Goal: Task Accomplishment & Management: Manage account settings

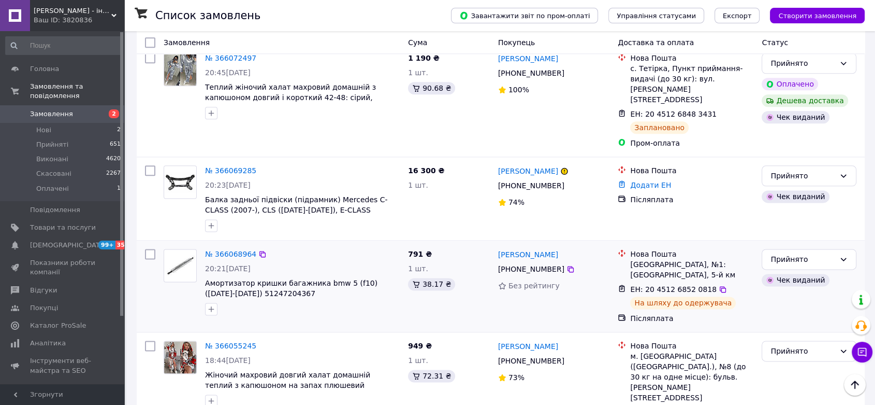
scroll to position [1324, 0]
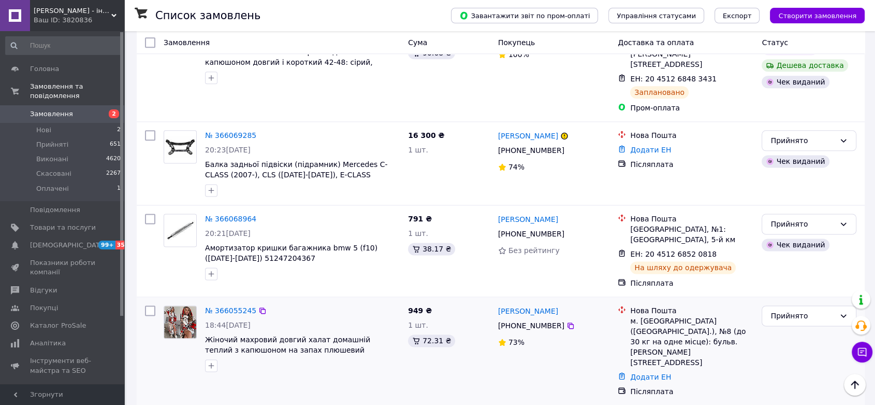
click at [515, 304] on div "[PERSON_NAME]" at bounding box center [528, 310] width 62 height 13
click at [515, 306] on link "[PERSON_NAME]" at bounding box center [528, 311] width 60 height 10
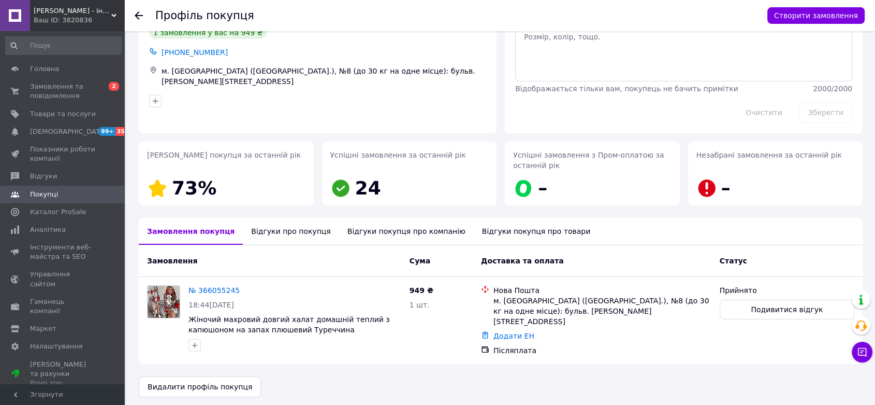
click at [293, 228] on div "Відгуки про покупця" at bounding box center [291, 231] width 96 height 27
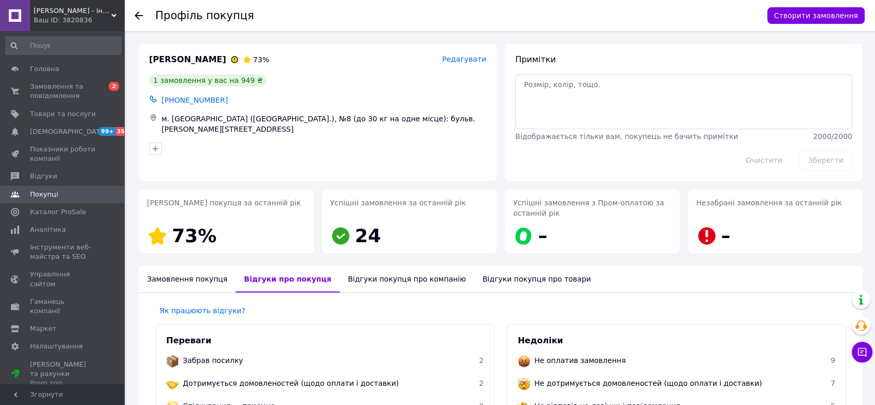
click at [171, 275] on div "Замовлення покупця" at bounding box center [187, 278] width 97 height 27
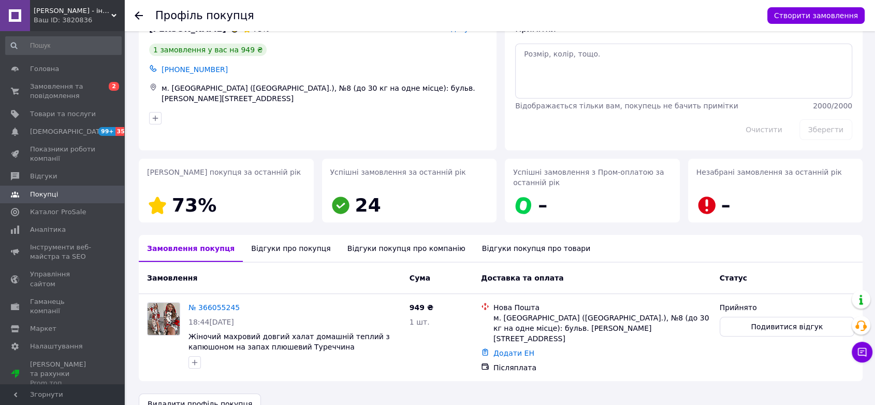
scroll to position [48, 0]
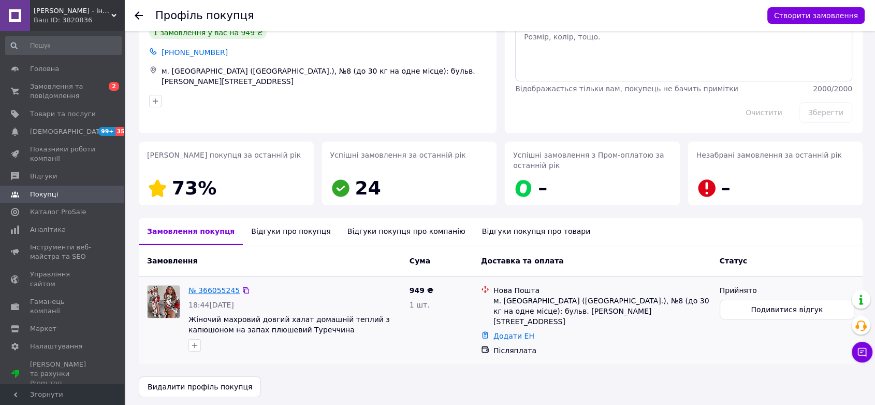
click at [215, 286] on link "№ 366055245" at bounding box center [214, 290] width 51 height 8
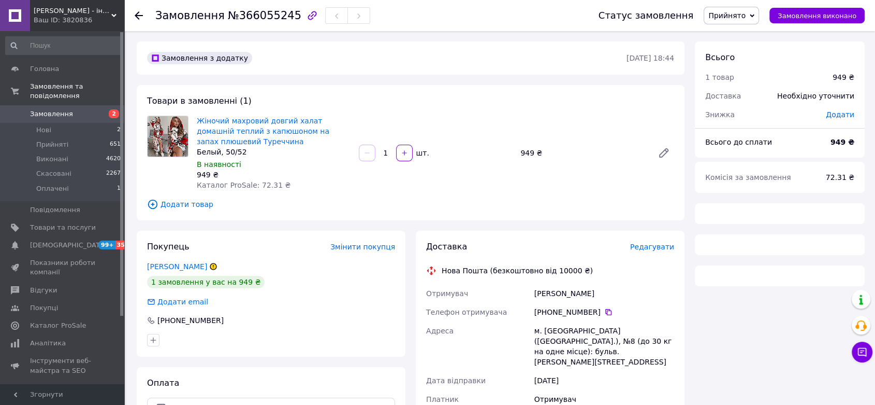
click at [739, 16] on span "Прийнято" at bounding box center [727, 15] width 37 height 8
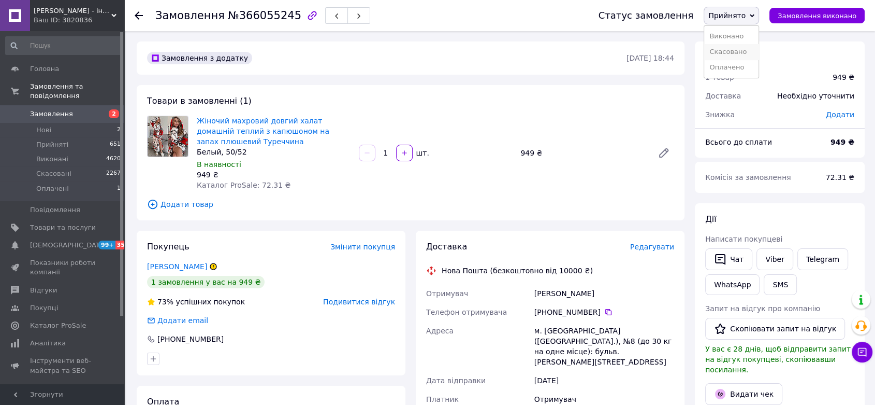
click at [748, 48] on li "Скасовано" at bounding box center [732, 52] width 54 height 16
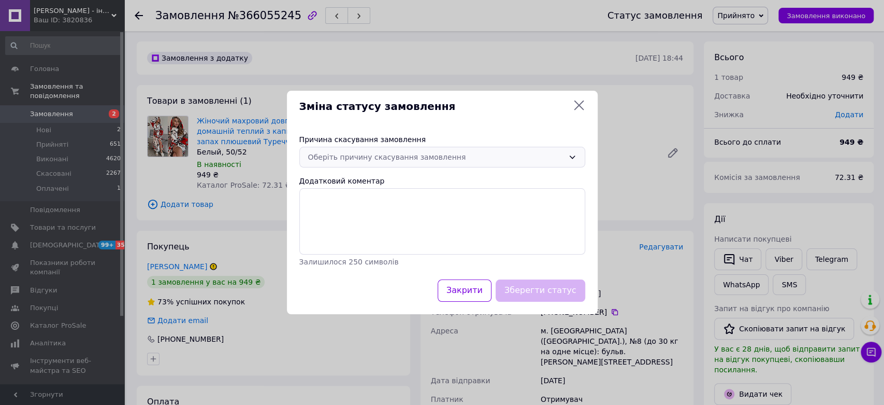
click at [384, 154] on div "Оберіть причину скасування замовлення" at bounding box center [436, 156] width 256 height 11
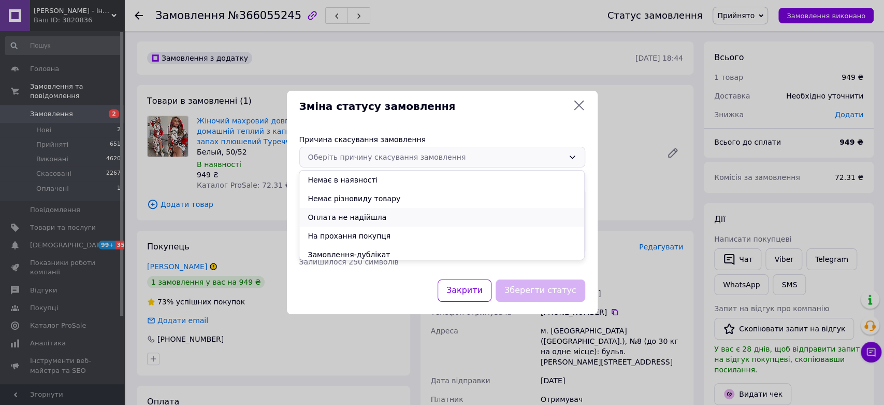
click at [406, 215] on li "Оплата не надійшла" at bounding box center [441, 217] width 285 height 19
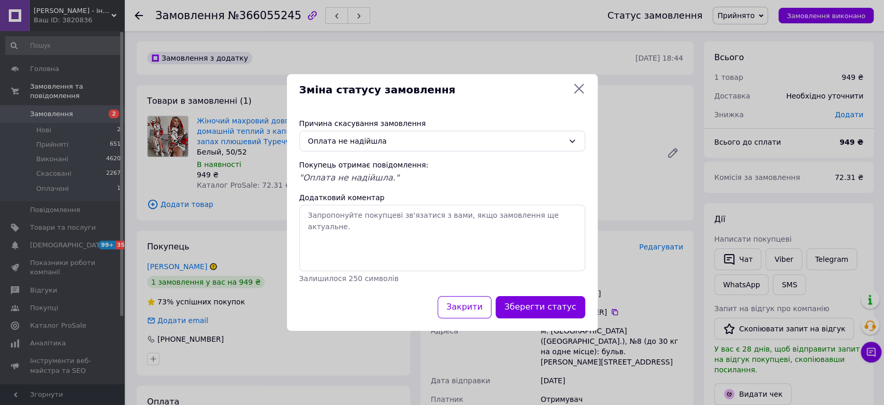
click at [536, 291] on div "Причина скасування замовлення Оплата не надійшла Покупець отримає повідомлення:…" at bounding box center [442, 201] width 311 height 190
click at [543, 307] on button "Зберегти статус" at bounding box center [541, 307] width 90 height 22
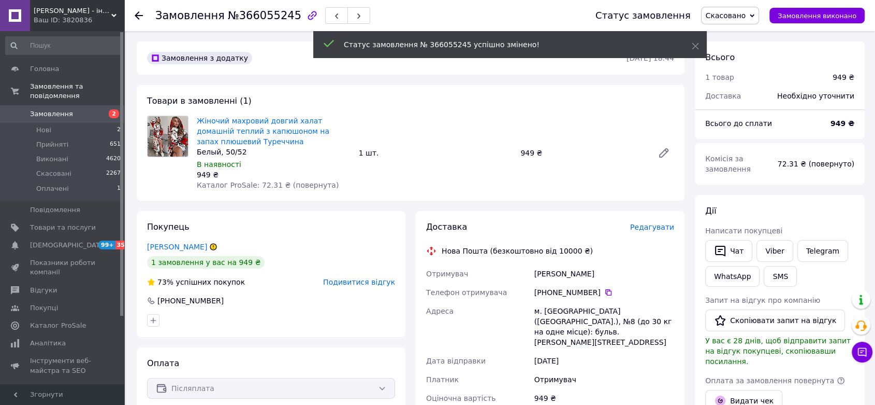
click at [66, 109] on span "Замовлення" at bounding box center [51, 113] width 43 height 9
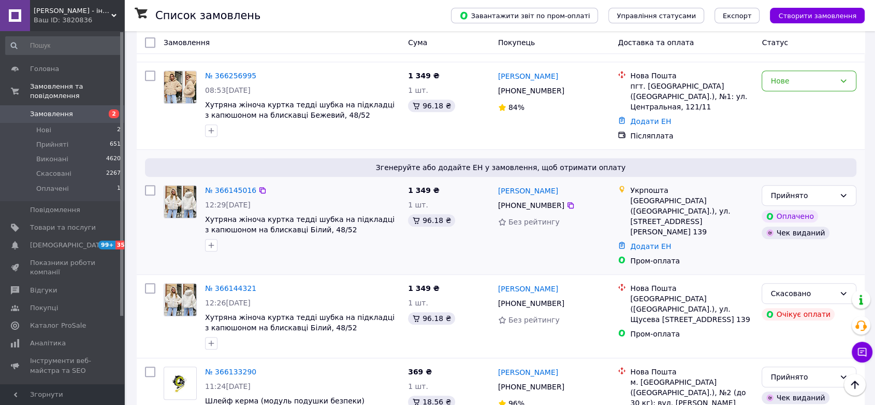
scroll to position [460, 0]
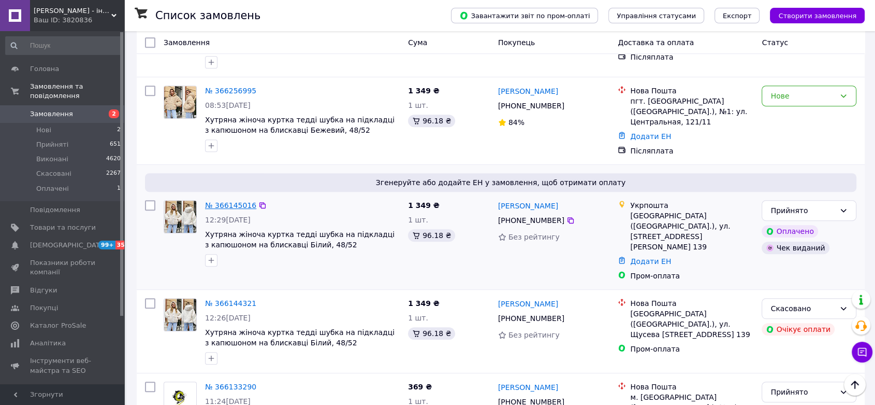
click at [233, 201] on link "№ 366145016" at bounding box center [230, 205] width 51 height 8
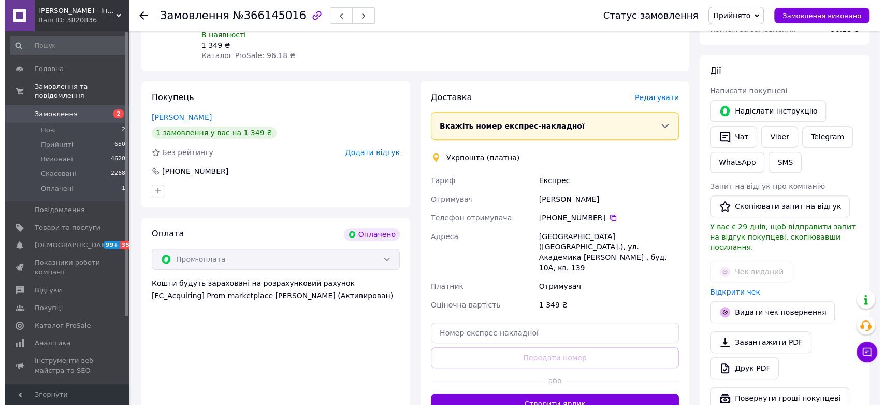
scroll to position [345, 0]
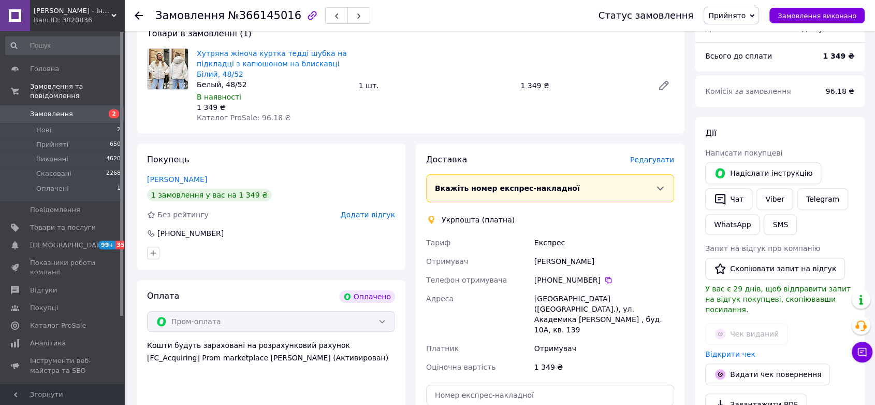
click at [650, 154] on div "Доставка Редагувати" at bounding box center [550, 160] width 248 height 12
click at [645, 155] on span "Редагувати" at bounding box center [652, 159] width 44 height 8
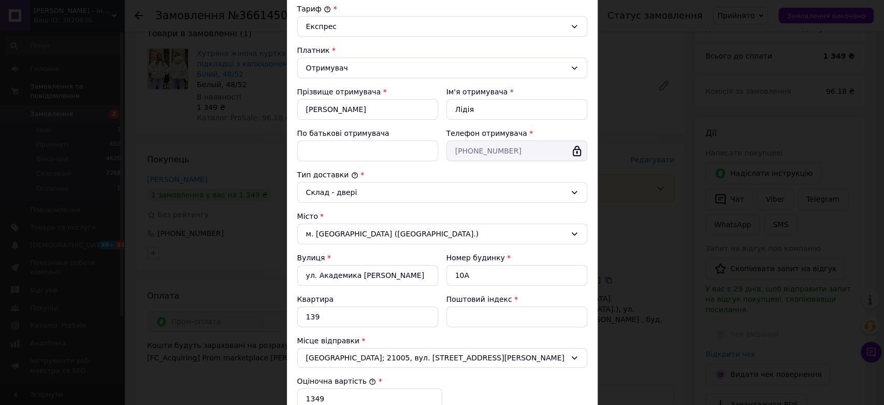
scroll to position [230, 0]
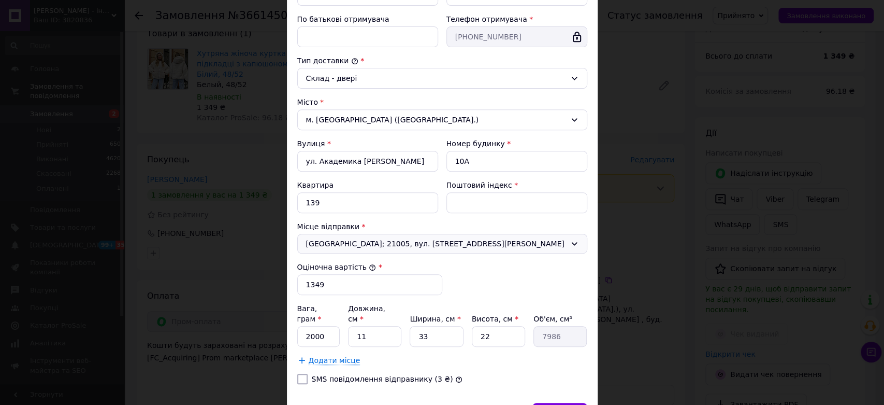
click at [364, 243] on span "Вінниця; 21005, вул. Академіка Ющенка, 8" at bounding box center [436, 243] width 260 height 10
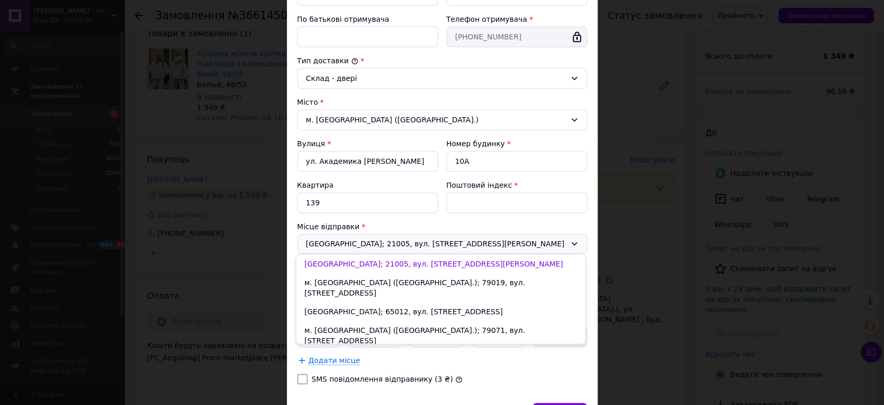
click at [432, 350] on li "смт. Авангард (Одеська обл.); 67814, вул. Базова, 20павільйон №506" at bounding box center [440, 359] width 289 height 19
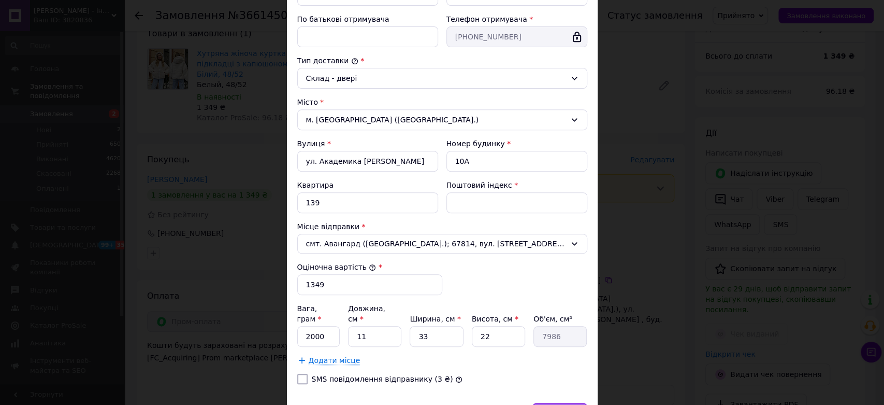
click at [569, 403] on div "Зберегти" at bounding box center [560, 413] width 54 height 21
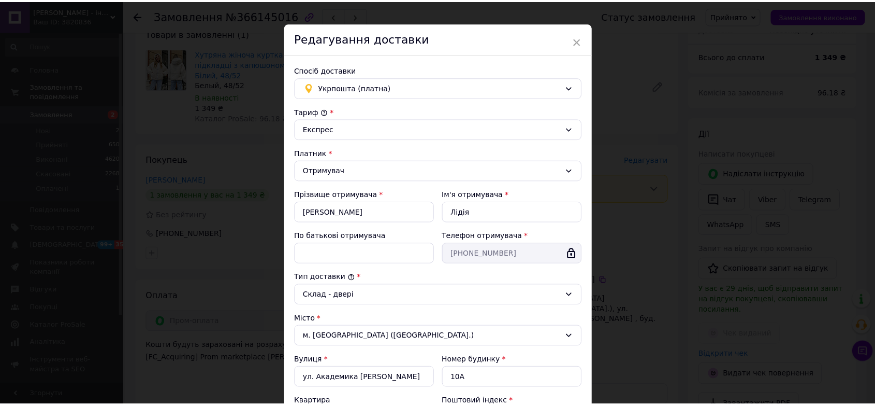
scroll to position [0, 0]
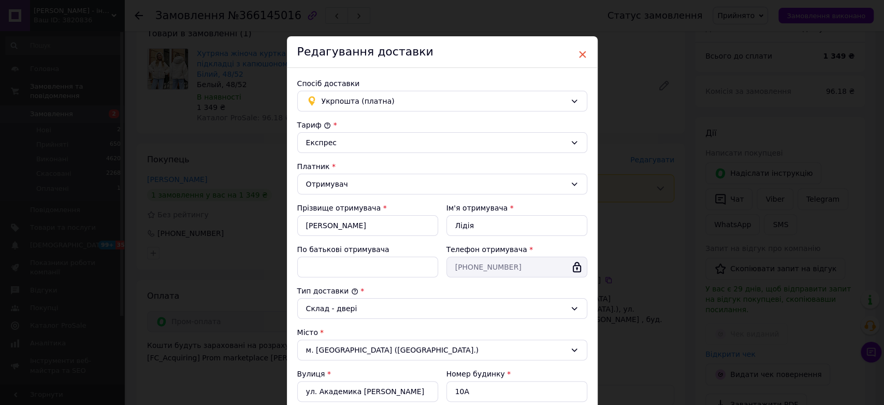
drag, startPoint x: 587, startPoint y: 47, endPoint x: 583, endPoint y: 51, distance: 6.2
click at [587, 48] on div "Редагування доставки" at bounding box center [442, 52] width 311 height 32
click at [580, 54] on span "×" at bounding box center [582, 55] width 9 height 18
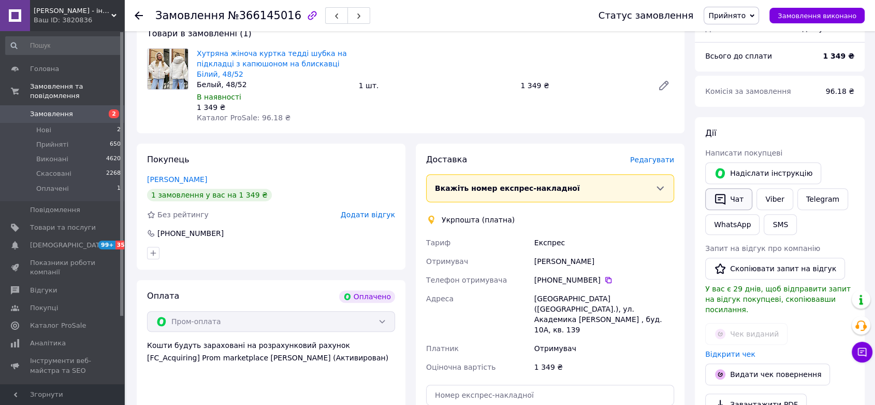
click at [741, 188] on button "Чат" at bounding box center [729, 199] width 47 height 22
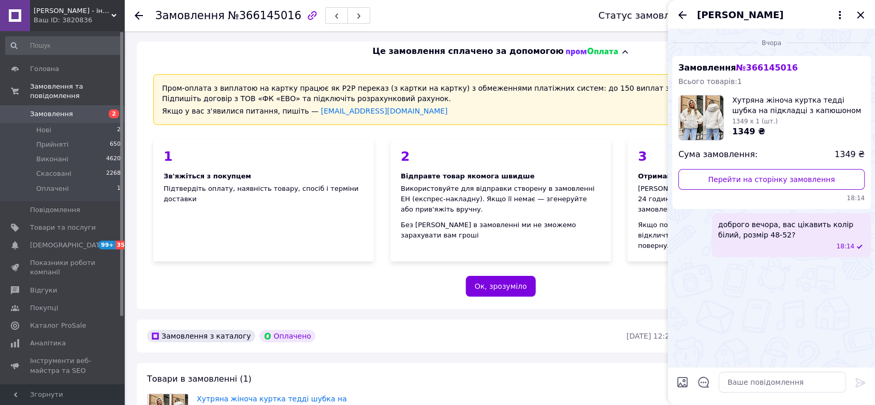
drag, startPoint x: 859, startPoint y: 13, endPoint x: 847, endPoint y: 24, distance: 16.1
click at [858, 12] on icon "Закрити" at bounding box center [860, 14] width 7 height 7
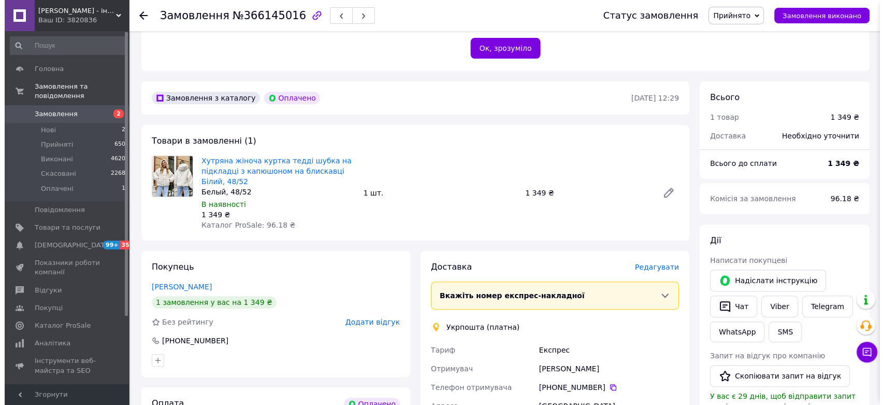
scroll to position [345, 0]
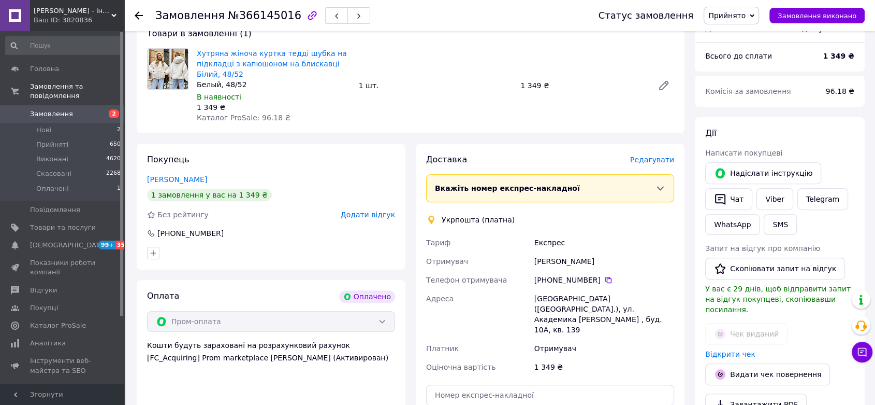
click at [653, 155] on span "Редагувати" at bounding box center [652, 159] width 44 height 8
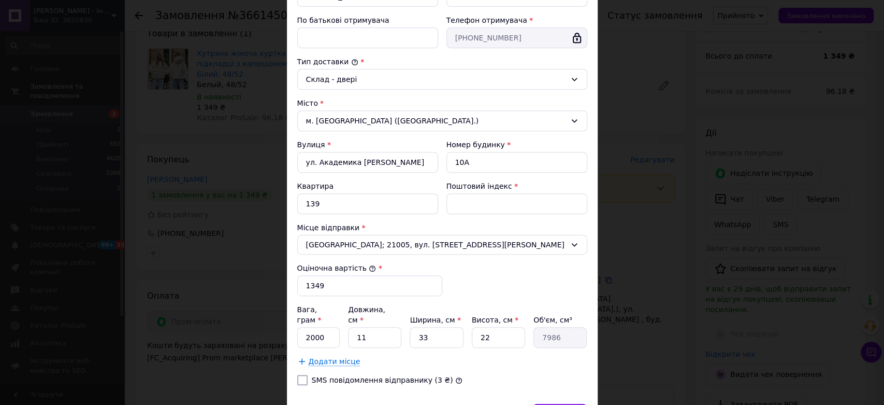
scroll to position [168, 0]
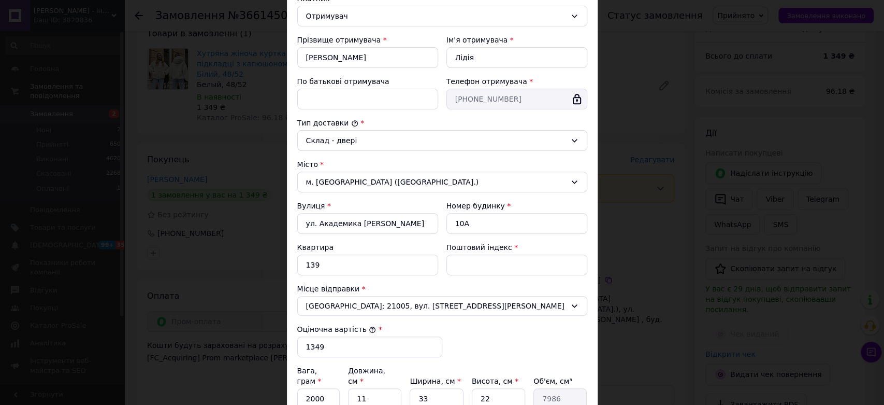
drag, startPoint x: 293, startPoint y: 196, endPoint x: 348, endPoint y: 185, distance: 56.1
click at [344, 188] on div "Тариф * Експрес Платник * Отримувач Прізвище отримувача * Вяткіна Ім'я отримува…" at bounding box center [442, 203] width 290 height 502
click at [476, 265] on input "Поштовий індекс" at bounding box center [517, 264] width 141 height 21
paste input "02000"
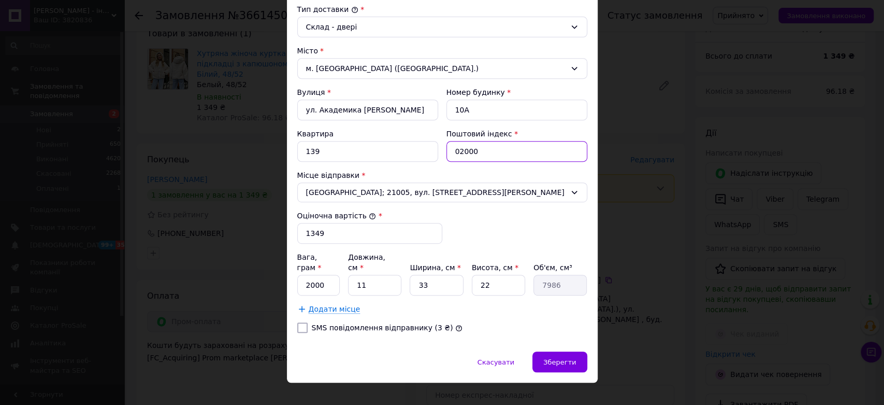
scroll to position [283, 0]
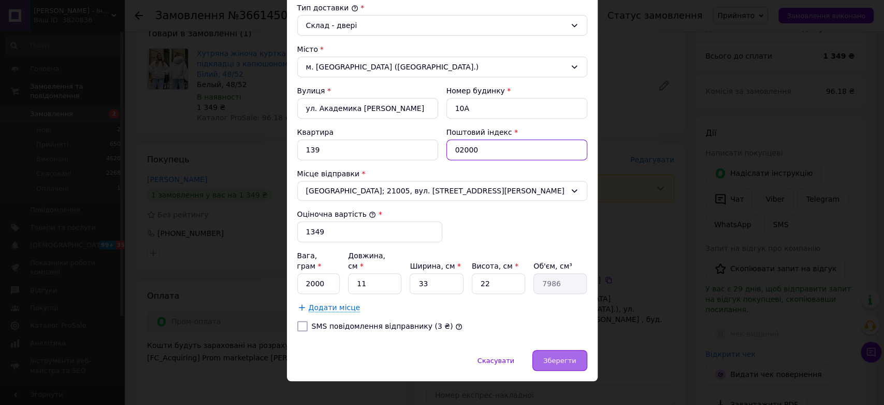
type input "02000"
click at [553, 356] on span "Зберегти" at bounding box center [559, 360] width 33 height 8
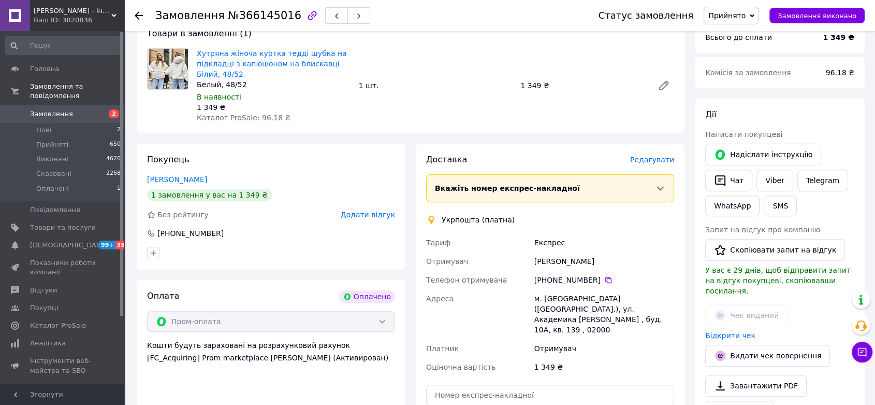
click at [657, 155] on span "Редагувати" at bounding box center [652, 159] width 44 height 8
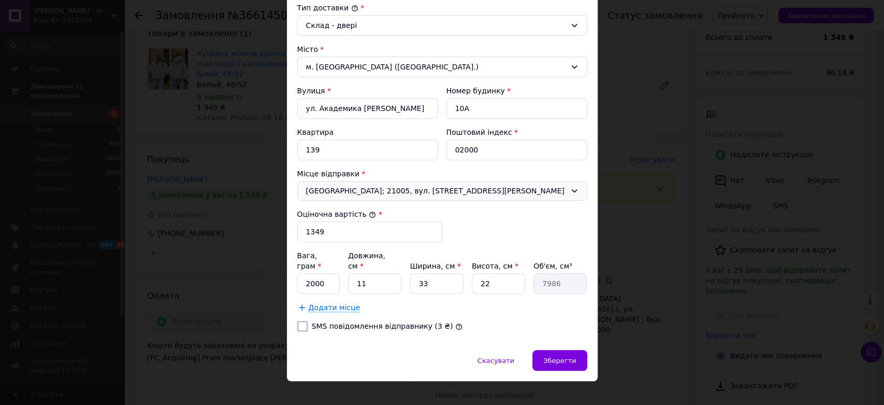
drag, startPoint x: 386, startPoint y: 189, endPoint x: 383, endPoint y: 194, distance: 5.6
click at [386, 189] on span "Вінниця; 21005, вул. Академіка Ющенка, 8" at bounding box center [436, 190] width 260 height 10
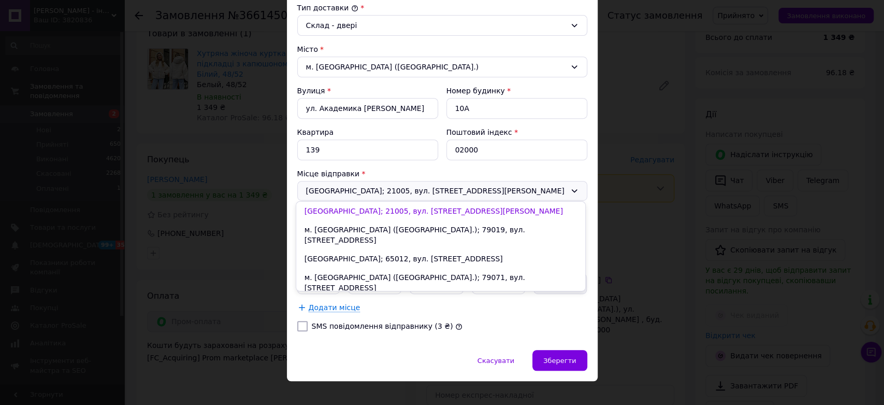
click at [373, 297] on li "смт. Авангард (Одеська обл.); 67814, вул. Базова, 20павільйон №506" at bounding box center [440, 306] width 289 height 19
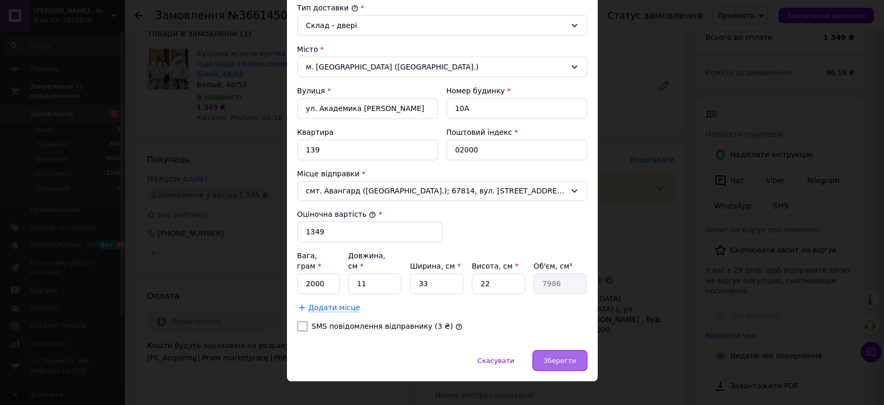
click at [574, 353] on div "Зберегти" at bounding box center [560, 360] width 54 height 21
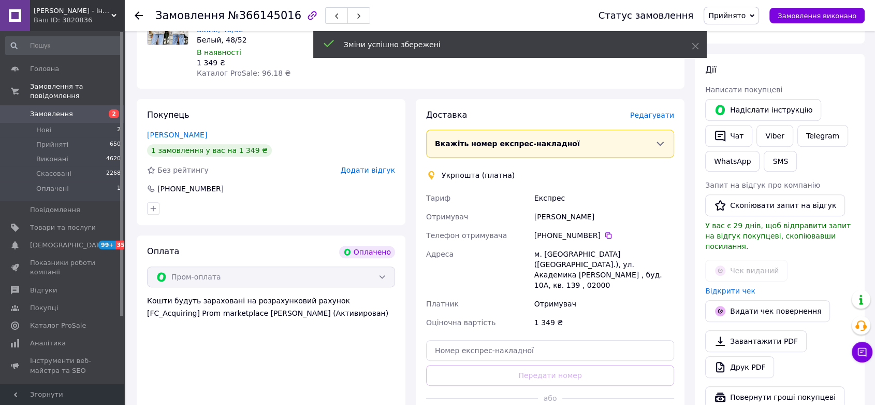
scroll to position [403, 0]
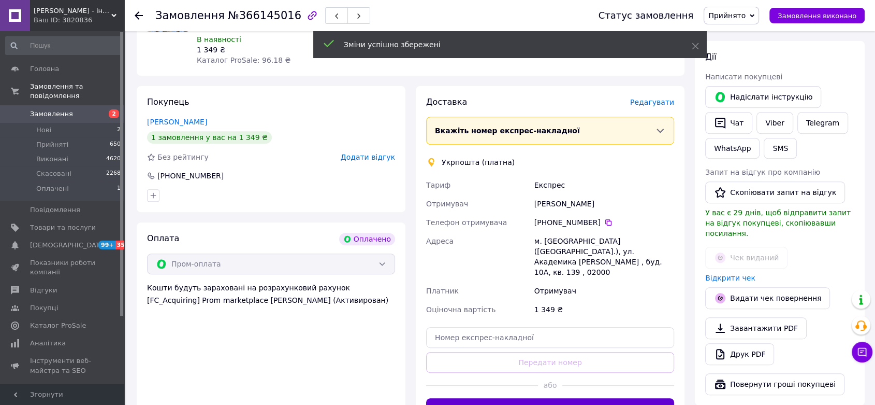
click at [542, 398] on button "Створити ярлик" at bounding box center [550, 408] width 248 height 21
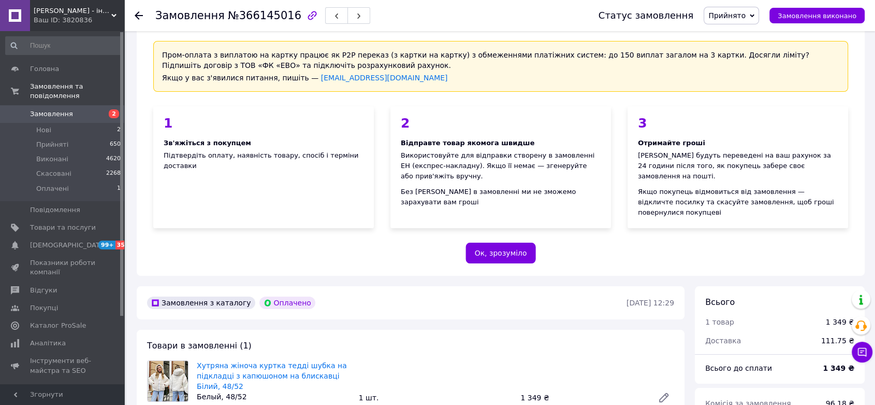
scroll to position [0, 0]
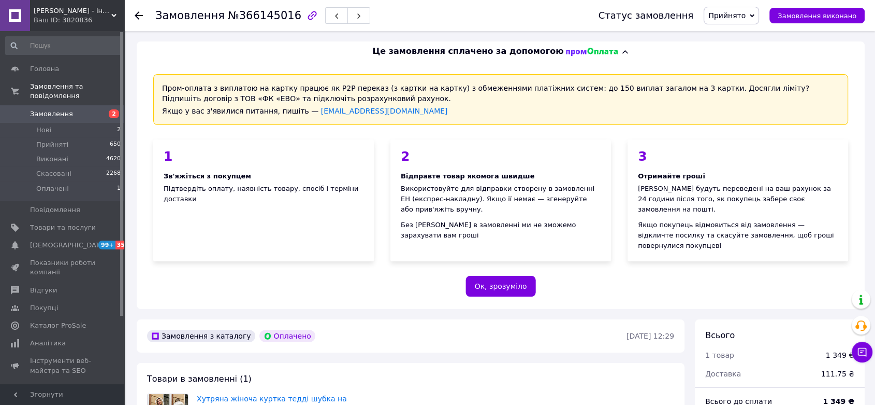
click at [58, 111] on link "Замовлення 2" at bounding box center [63, 114] width 127 height 18
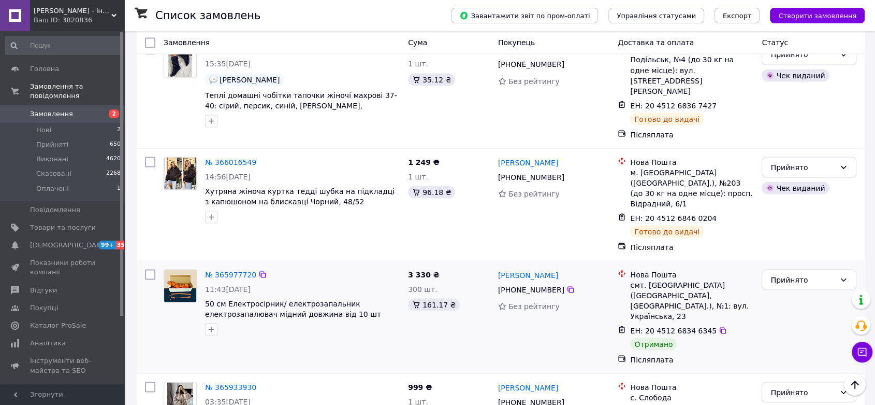
scroll to position [1957, 0]
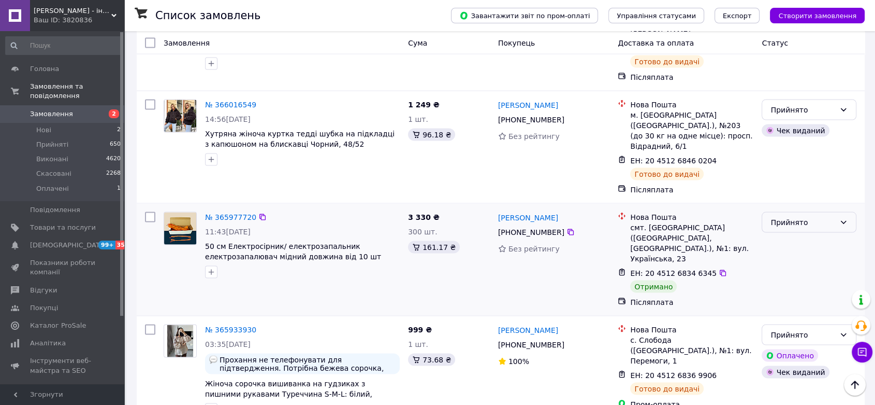
click at [832, 216] on div "Прийнято" at bounding box center [803, 221] width 65 height 11
click at [820, 120] on li "Виконано" at bounding box center [810, 122] width 94 height 19
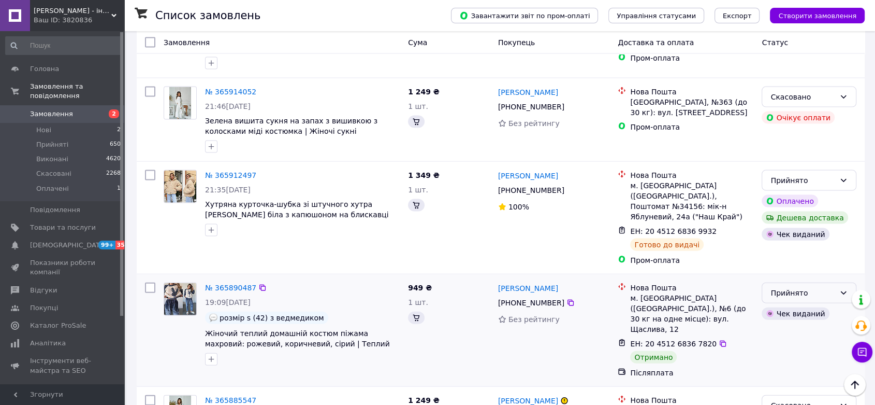
scroll to position [2302, 0]
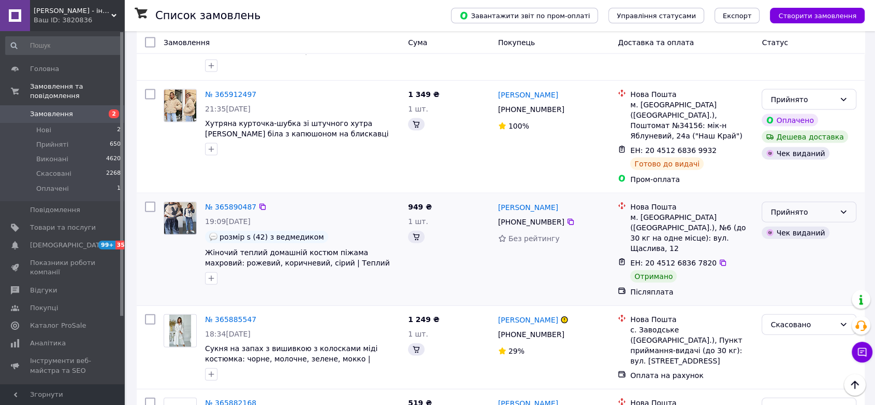
click at [829, 206] on div "Прийнято" at bounding box center [803, 211] width 65 height 11
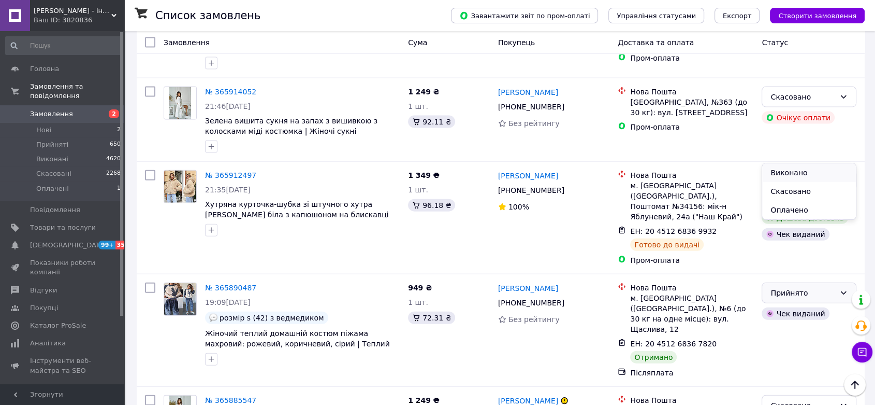
click at [807, 174] on li "Виконано" at bounding box center [810, 172] width 94 height 19
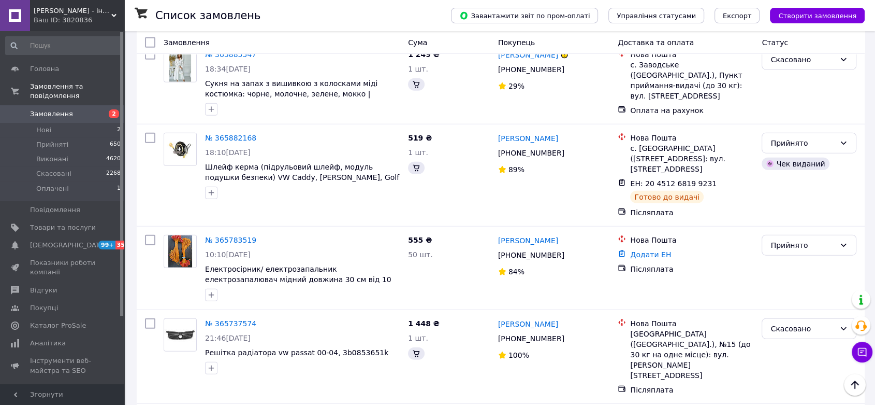
scroll to position [2648, 0]
click at [802, 257] on li "Виконано" at bounding box center [810, 260] width 94 height 19
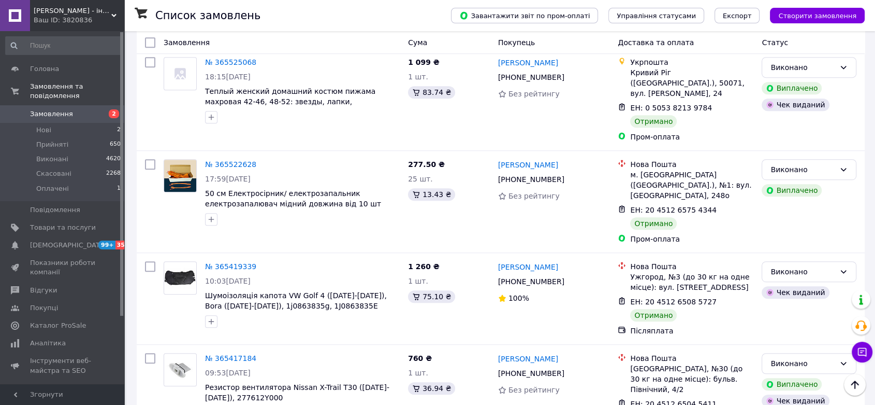
scroll to position [4547, 0]
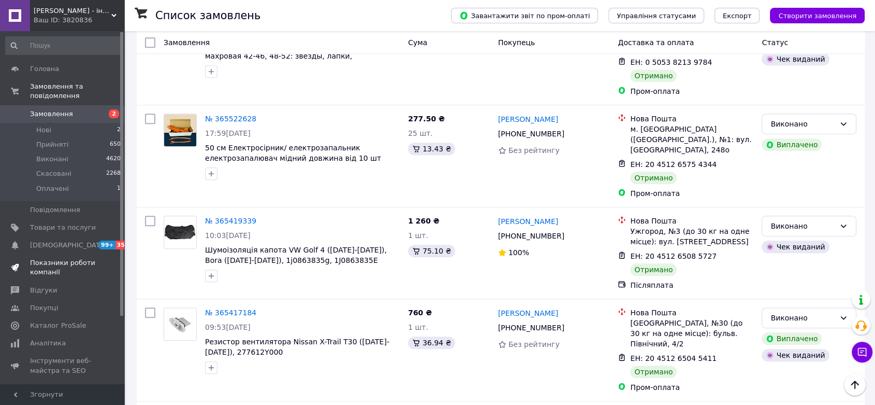
click at [47, 268] on link "Показники роботи компанії" at bounding box center [63, 267] width 127 height 27
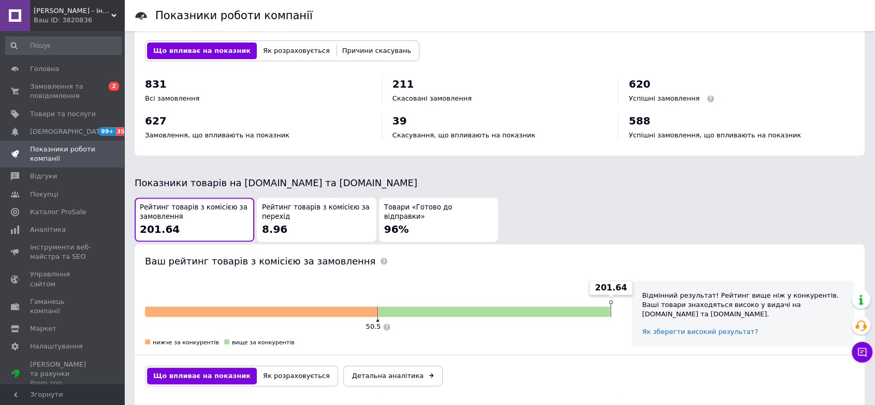
scroll to position [512, 0]
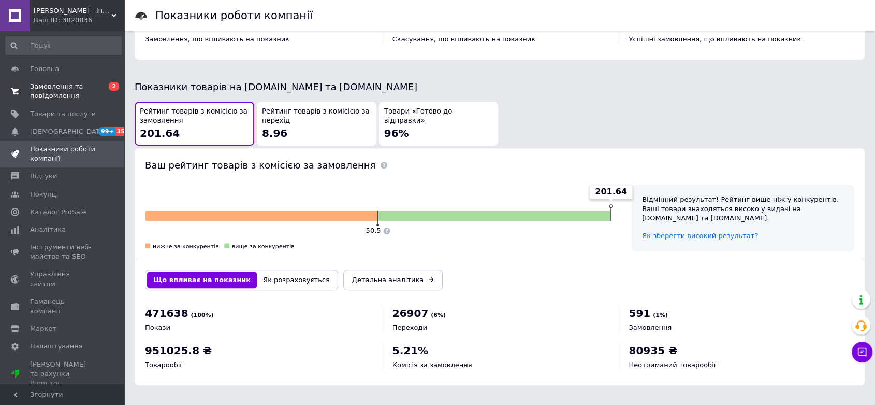
click at [66, 85] on span "Замовлення та повідомлення" at bounding box center [63, 91] width 66 height 19
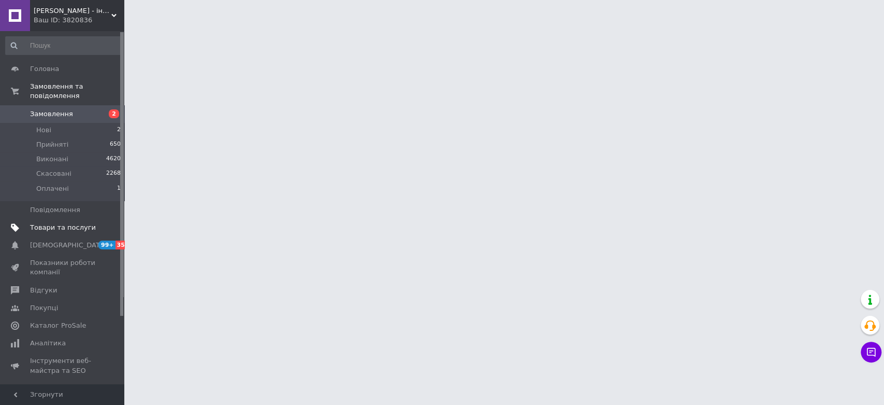
click at [73, 219] on link "Товари та послуги" at bounding box center [63, 228] width 127 height 18
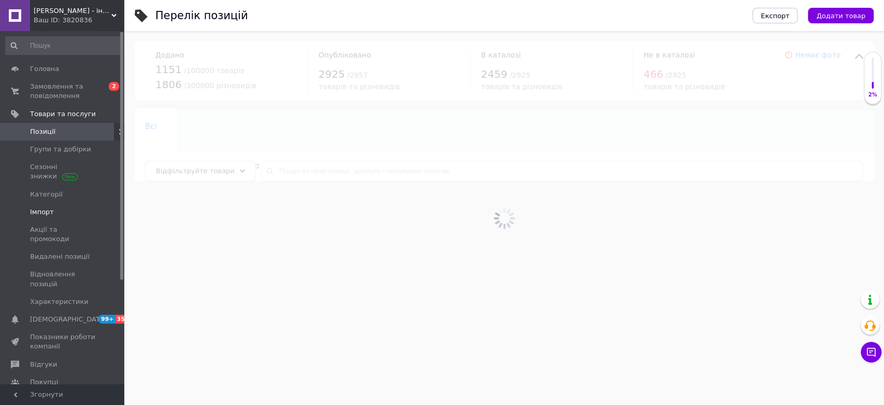
click at [59, 203] on link "Імпорт" at bounding box center [63, 212] width 127 height 18
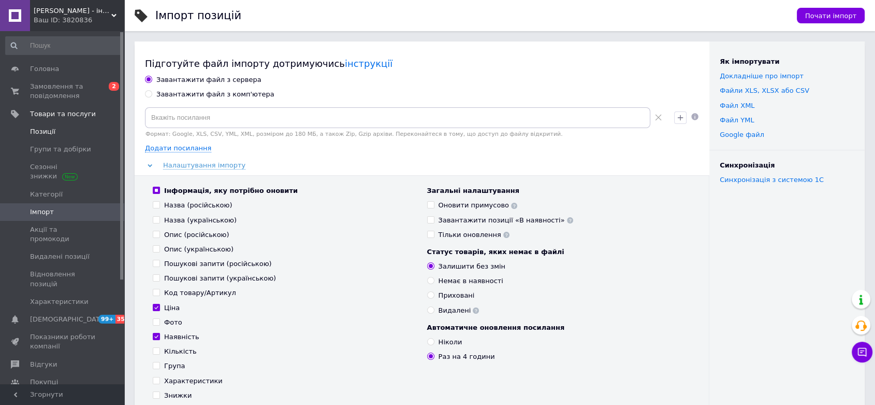
click at [64, 128] on span "Позиції" at bounding box center [63, 131] width 66 height 9
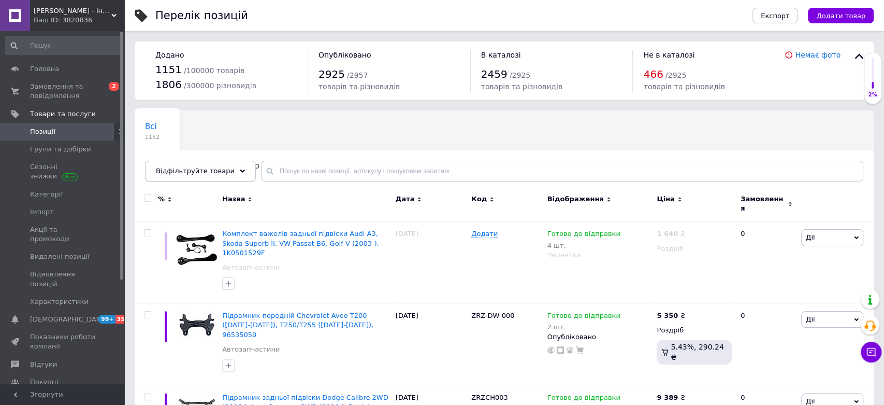
click at [198, 171] on span "Відфільтруйте товари" at bounding box center [195, 171] width 79 height 8
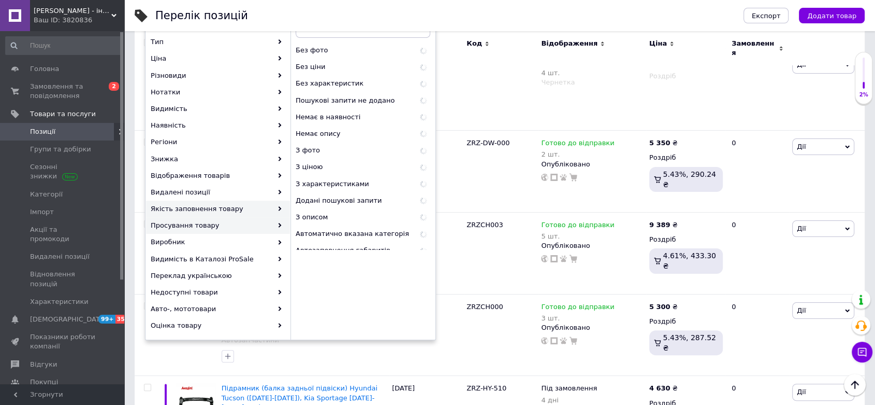
scroll to position [115, 0]
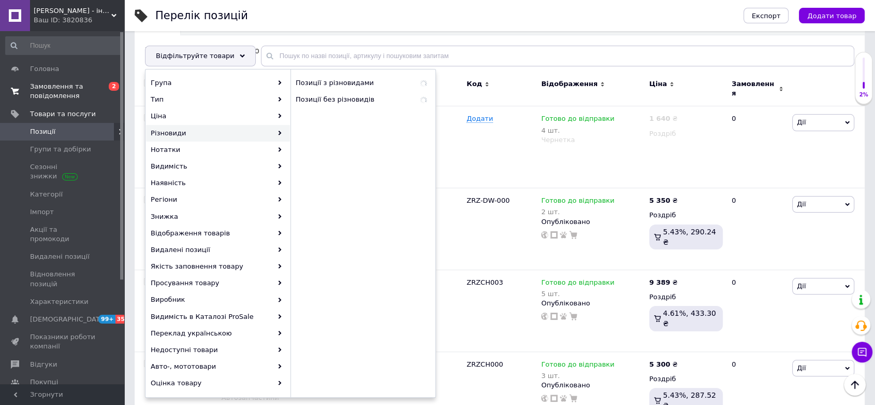
click at [104, 95] on span "0 2" at bounding box center [110, 91] width 28 height 19
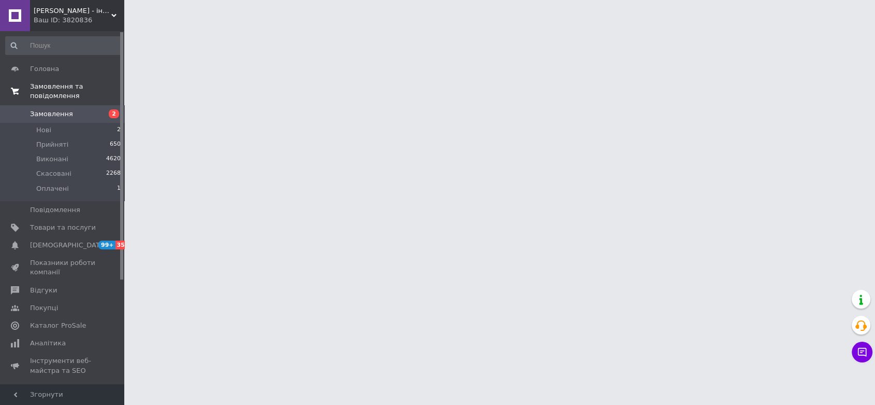
click at [86, 88] on span "Замовлення та повідомлення" at bounding box center [77, 91] width 94 height 19
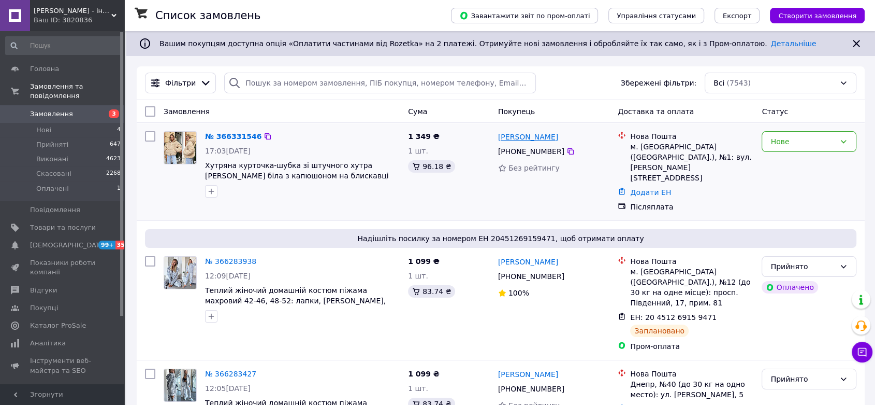
click at [522, 136] on link "[PERSON_NAME]" at bounding box center [528, 137] width 60 height 10
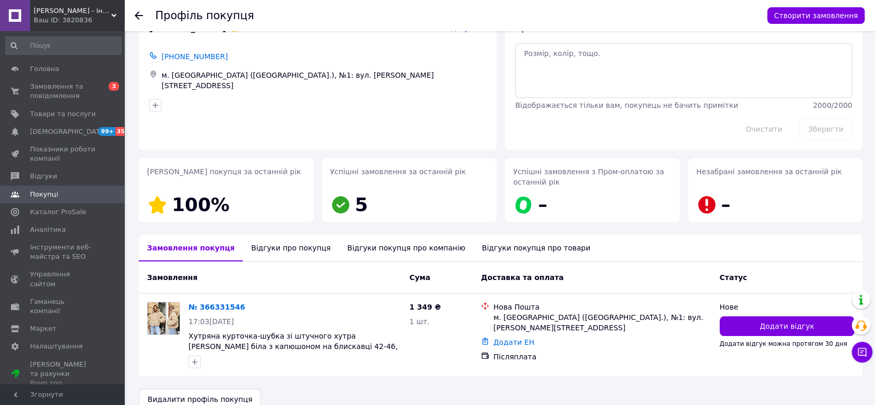
scroll to position [48, 0]
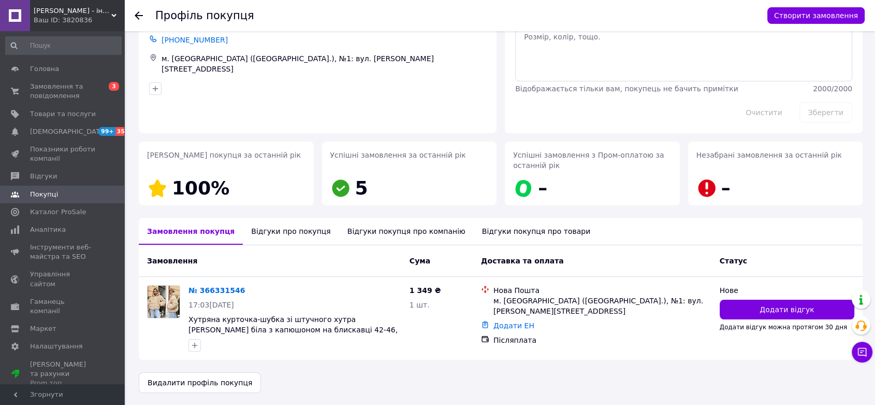
click at [307, 219] on div "Відгуки про покупця" at bounding box center [291, 231] width 96 height 27
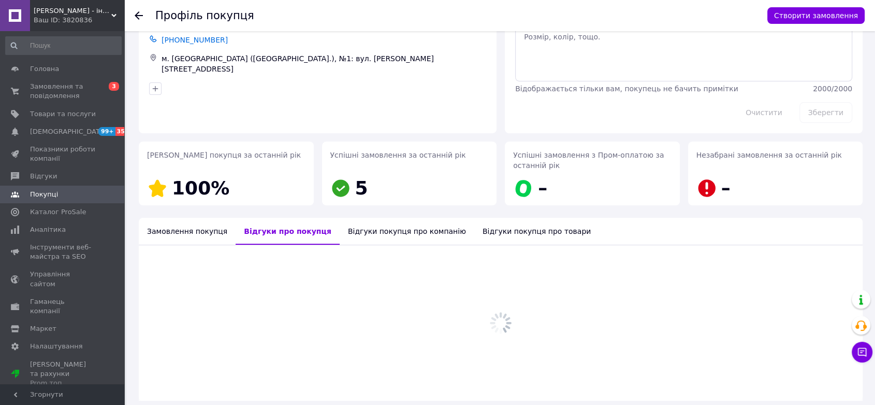
click at [266, 226] on div "Відгуки про покупця" at bounding box center [288, 231] width 104 height 27
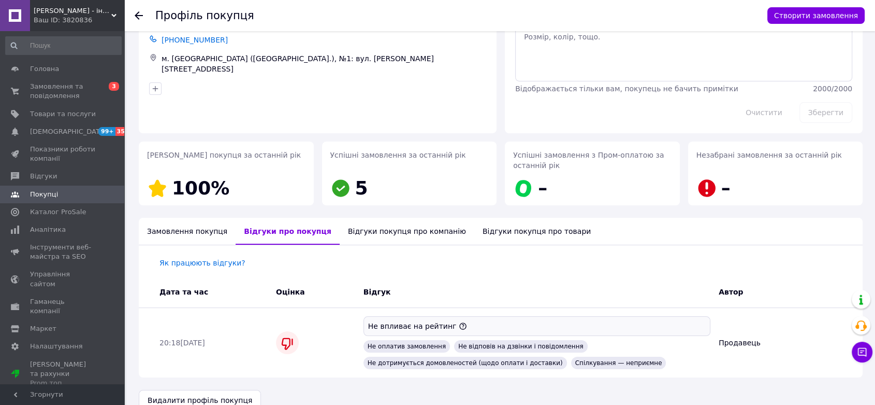
scroll to position [65, 0]
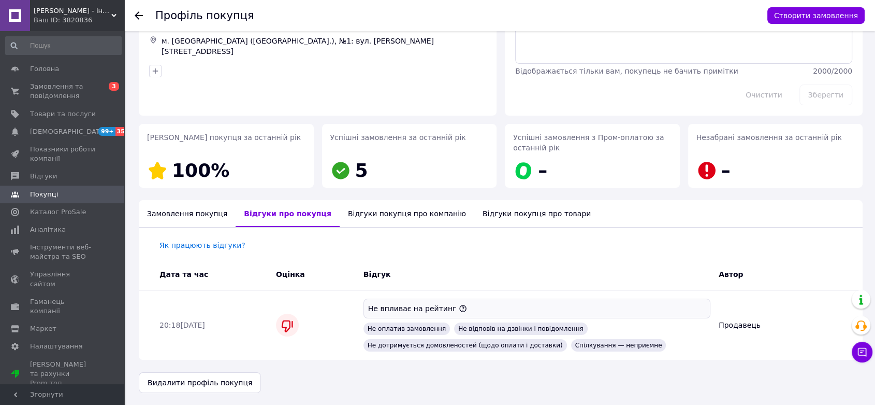
click at [184, 227] on div "Як працюють відгуки? Дата та час Оцінка Відгук Автор 20:18, 19.08.2024 Не вплив…" at bounding box center [501, 293] width 724 height 132
click at [195, 213] on div "Замовлення покупця" at bounding box center [187, 213] width 97 height 27
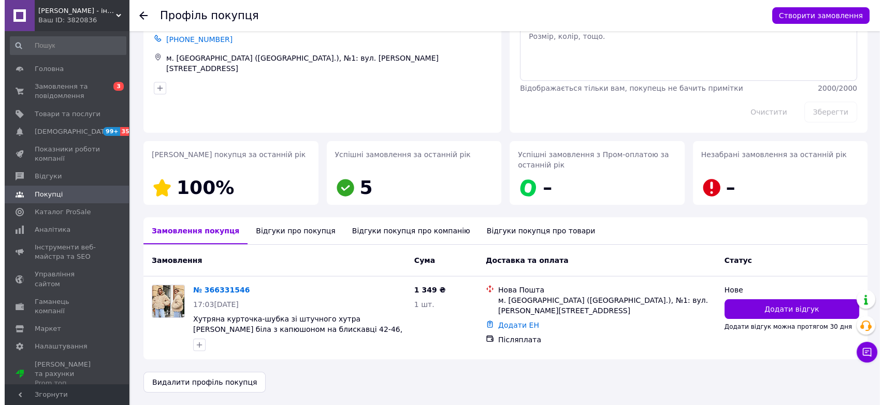
scroll to position [48, 0]
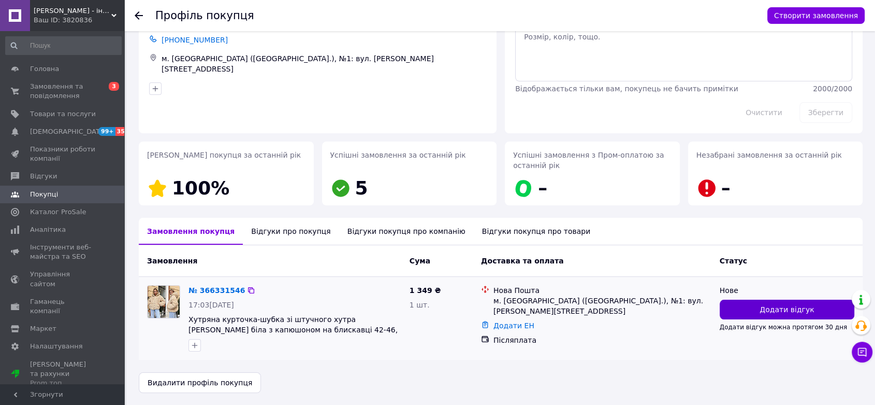
click at [749, 303] on button "Додати відгук" at bounding box center [787, 309] width 135 height 20
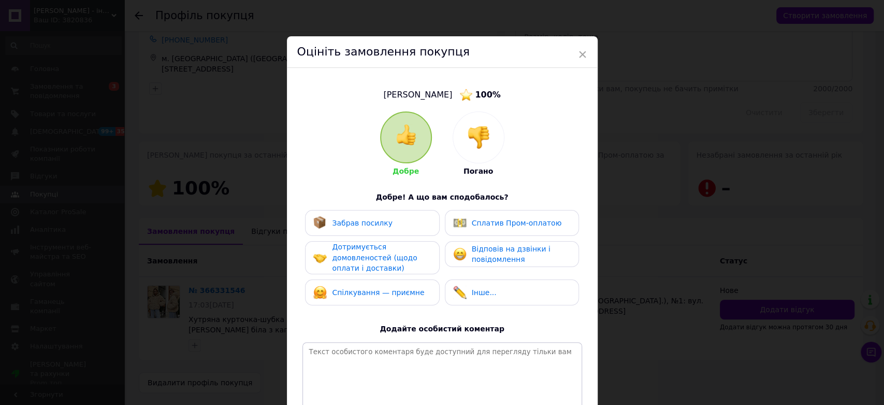
click at [488, 144] on img at bounding box center [478, 137] width 23 height 23
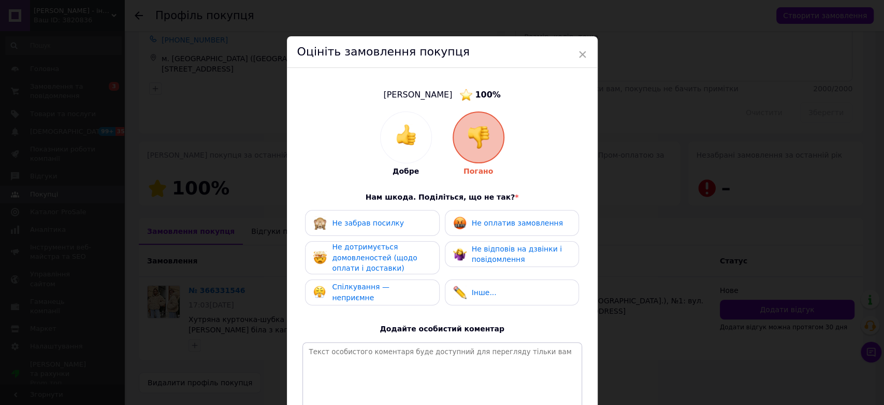
click at [472, 229] on div "Не оплатив замовлення" at bounding box center [508, 222] width 110 height 13
click at [476, 245] on span "Не відповів на дзвінки і повідомлення" at bounding box center [517, 254] width 90 height 19
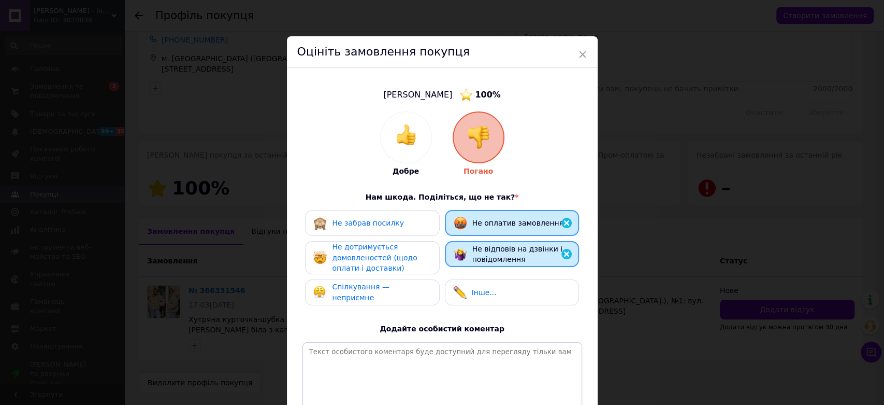
click at [398, 272] on div "Не дотримується домовленостей (щодо оплати і доставки)" at bounding box center [372, 257] width 134 height 33
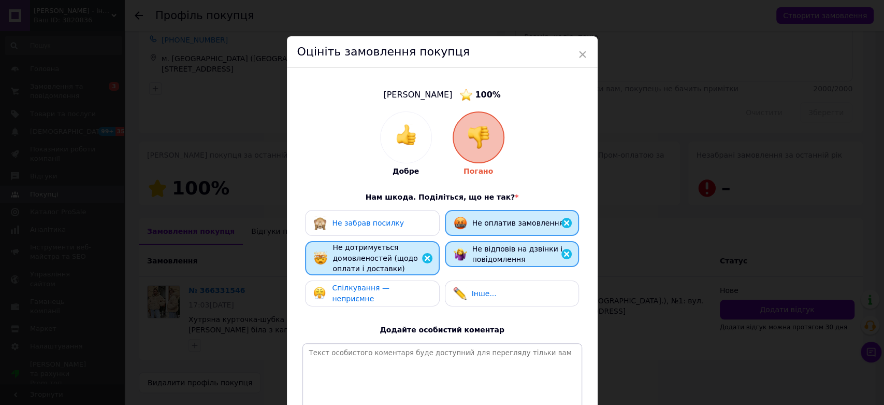
click at [390, 293] on span "Спілкування — неприємне" at bounding box center [361, 292] width 58 height 19
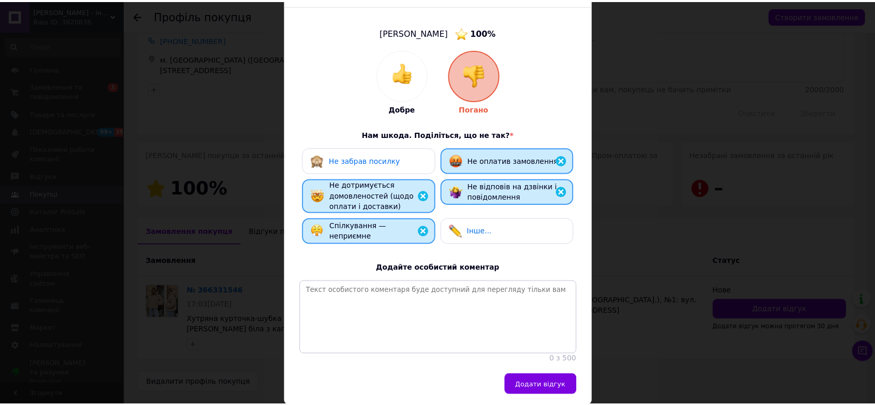
scroll to position [109, 0]
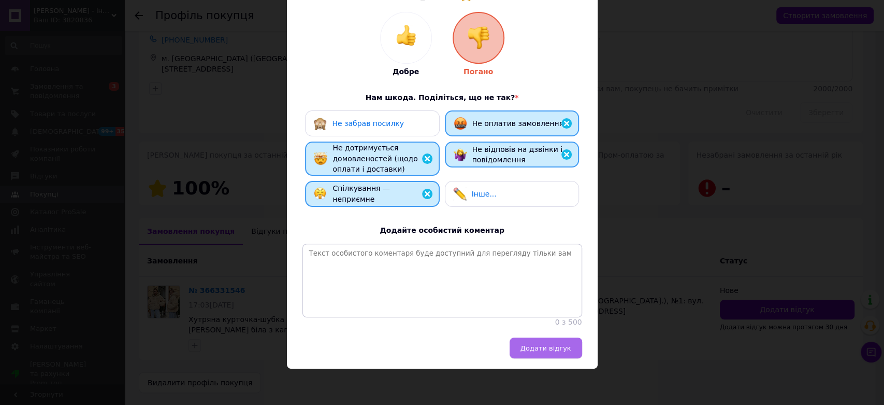
click at [539, 344] on span "Додати відгук" at bounding box center [546, 348] width 51 height 8
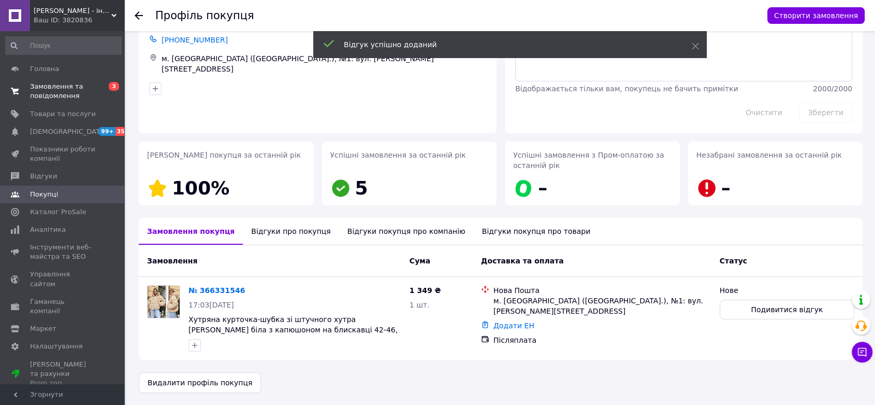
click at [98, 89] on span "0 3" at bounding box center [110, 91] width 28 height 19
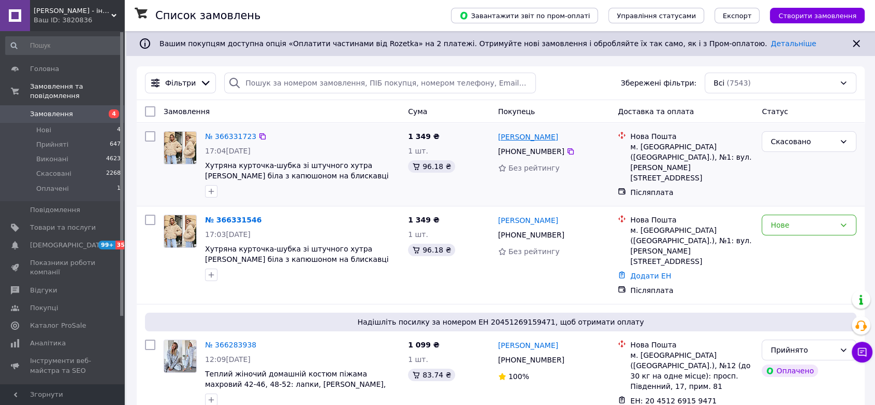
click at [528, 142] on link "[PERSON_NAME]" at bounding box center [528, 137] width 60 height 10
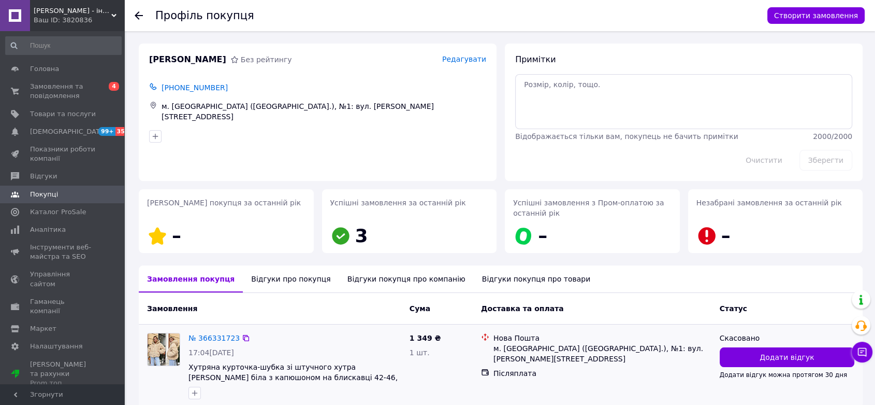
click at [754, 341] on div "Скасовано" at bounding box center [787, 338] width 135 height 10
click at [762, 353] on button "Додати відгук" at bounding box center [787, 357] width 135 height 20
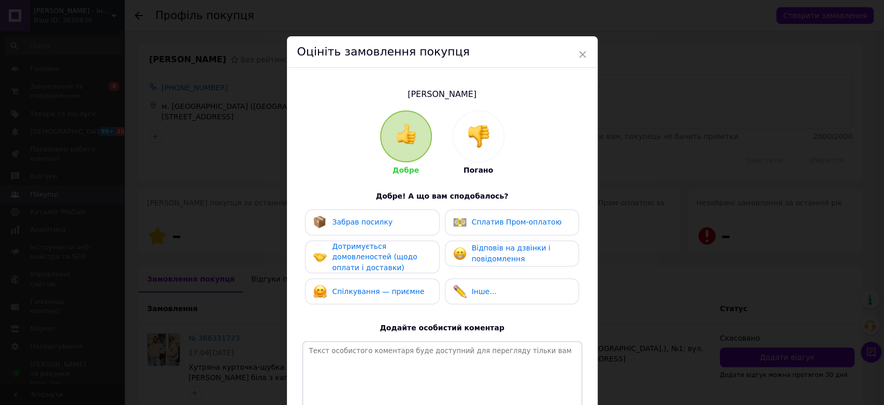
drag, startPoint x: 505, startPoint y: 156, endPoint x: 491, endPoint y: 144, distance: 19.1
click at [502, 153] on div "Добре Погано Добре! А що вам сподобалось? Забрав посилку Сплатив Пром-оплатою Д…" at bounding box center [443, 267] width 280 height 314
click at [490, 144] on div at bounding box center [478, 136] width 51 height 51
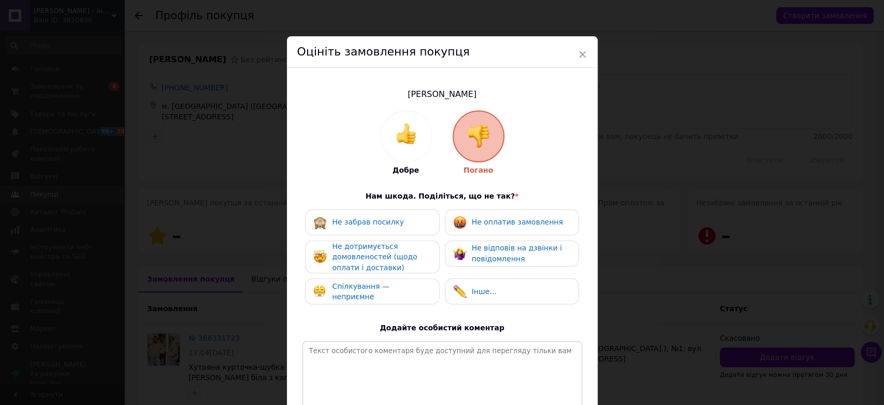
click at [508, 223] on span "Не оплатив замовлення" at bounding box center [517, 222] width 91 height 8
drag, startPoint x: 491, startPoint y: 251, endPoint x: 468, endPoint y: 248, distance: 23.1
click at [489, 250] on span "Не відповів на дзвінки і повідомлення" at bounding box center [517, 252] width 90 height 19
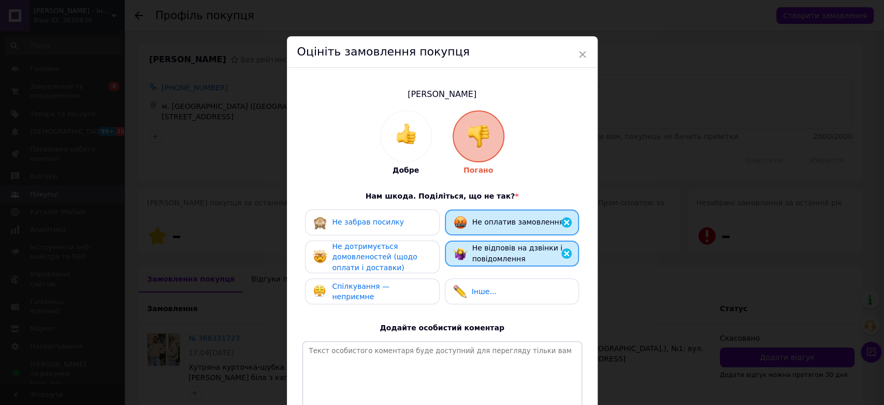
click at [377, 270] on span "Не дотримується домовленостей (щодо оплати і доставки)" at bounding box center [374, 257] width 85 height 30
click at [377, 280] on div "Спілкування — неприємне" at bounding box center [372, 292] width 134 height 26
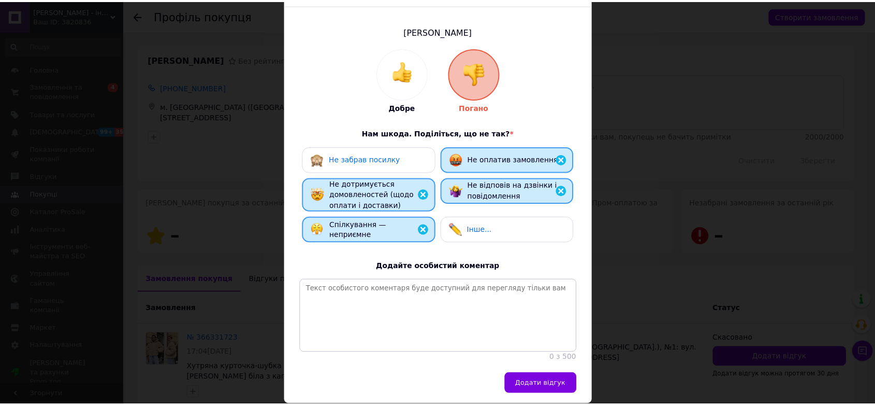
scroll to position [108, 0]
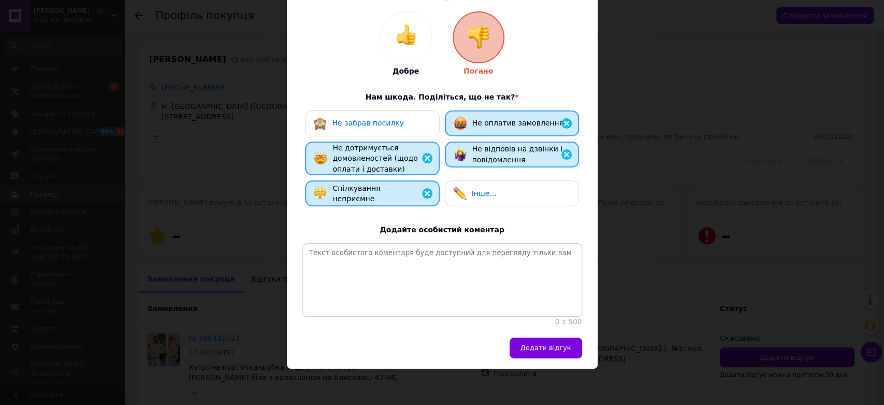
click at [539, 344] on span "Додати відгук" at bounding box center [546, 347] width 51 height 8
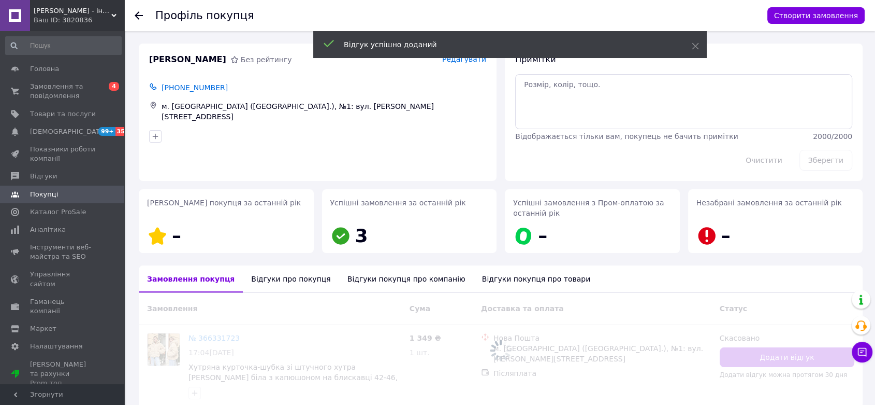
click at [259, 281] on div "Відгуки про покупця" at bounding box center [291, 278] width 96 height 27
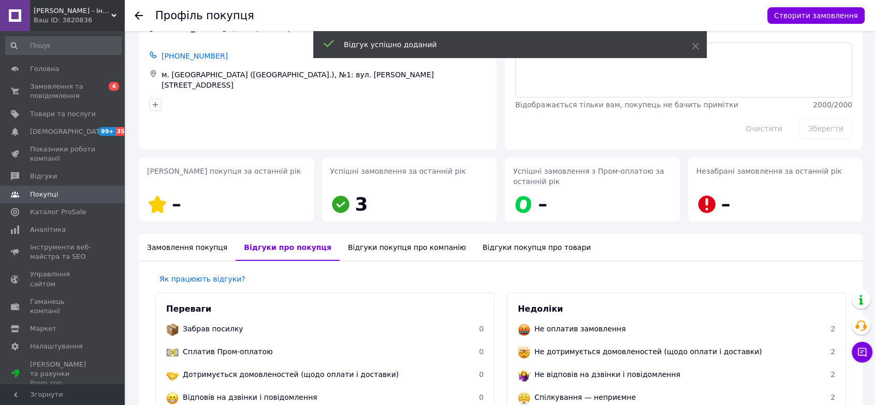
scroll to position [25, 0]
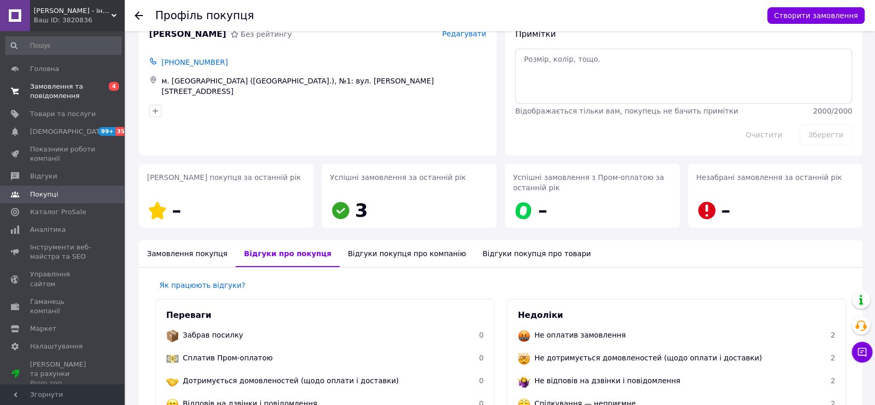
click at [94, 79] on link "Замовлення та повідомлення 0 4" at bounding box center [63, 91] width 127 height 27
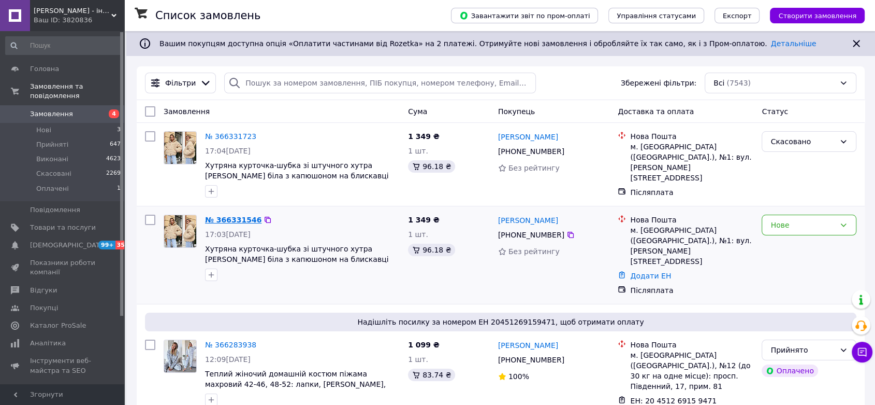
click at [225, 223] on link "№ 366331546" at bounding box center [233, 220] width 56 height 8
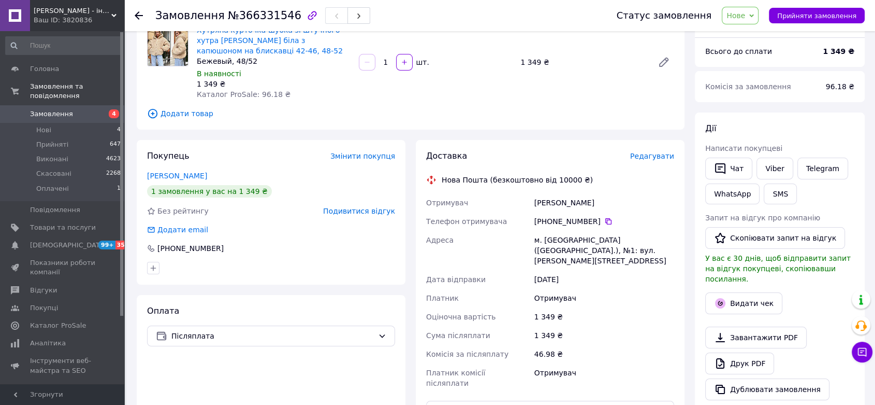
scroll to position [115, 0]
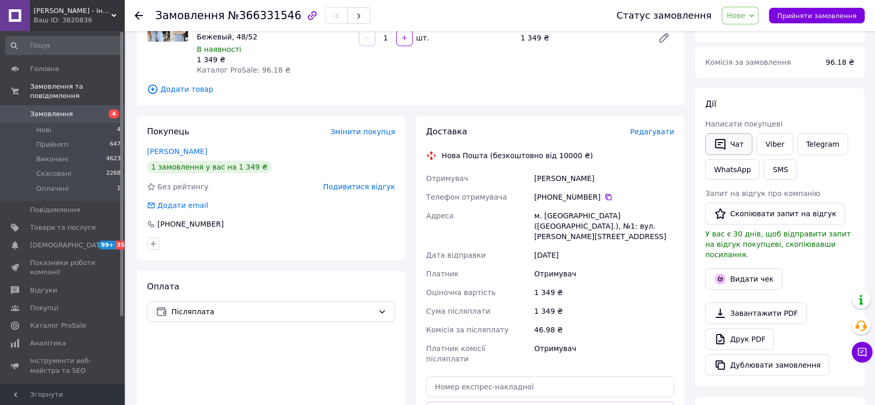
click at [722, 138] on icon "button" at bounding box center [720, 144] width 12 height 12
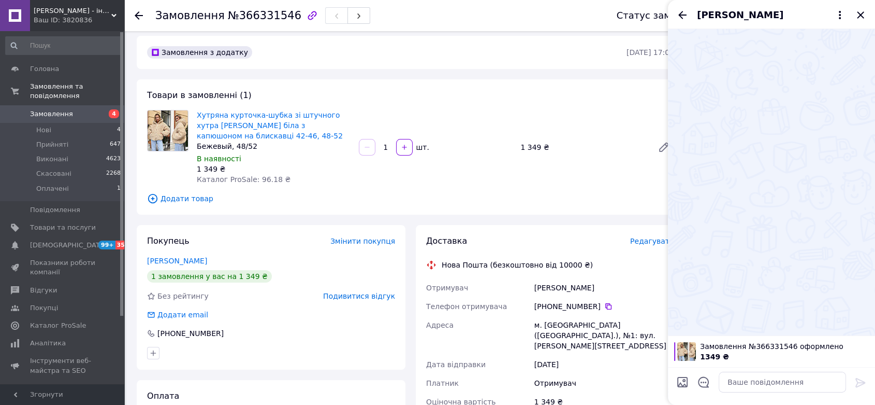
scroll to position [0, 0]
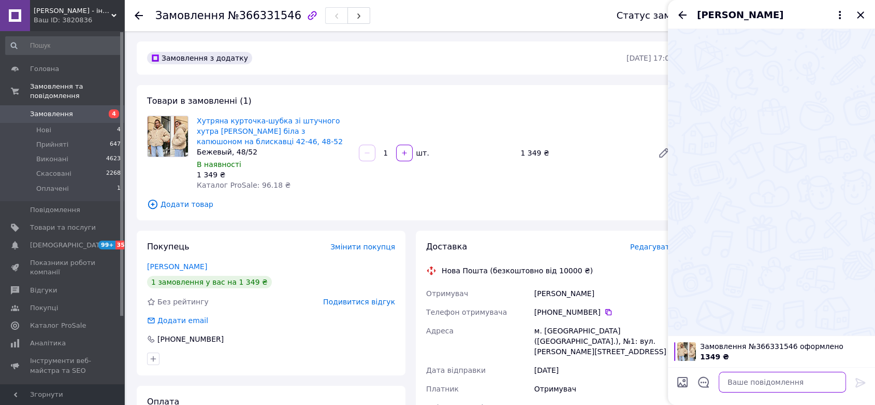
click at [762, 372] on textarea at bounding box center [782, 381] width 127 height 21
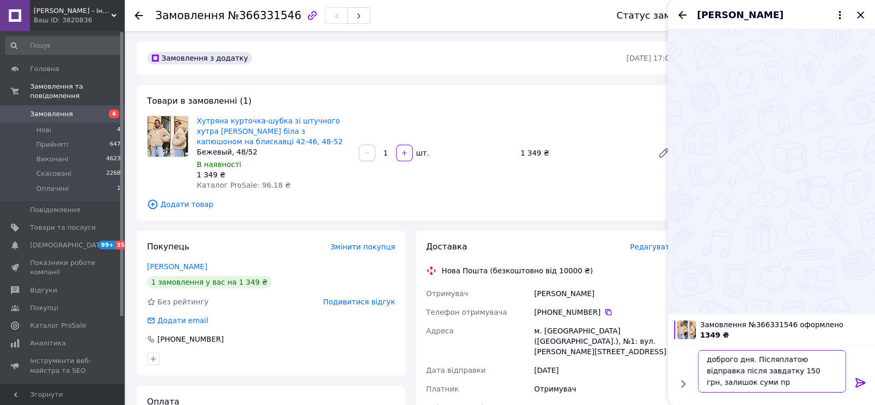
scroll to position [1, 0]
type textarea "доброго дня. Післяплатою відправка після завдатку 150 грн, залишок суми при отр…"
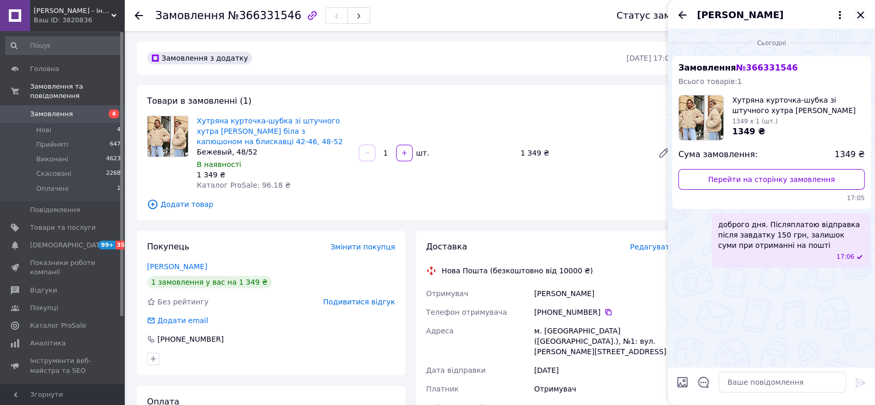
click at [864, 19] on icon "Закрити" at bounding box center [861, 15] width 12 height 12
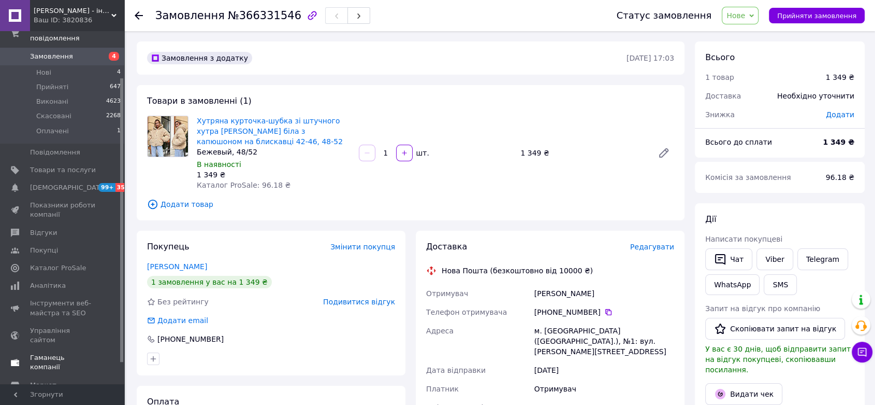
scroll to position [83, 0]
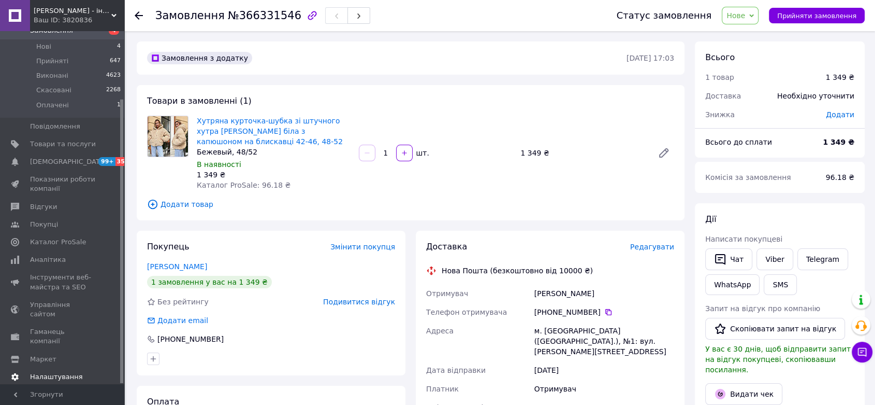
click at [66, 368] on link "Налаштування" at bounding box center [63, 377] width 127 height 18
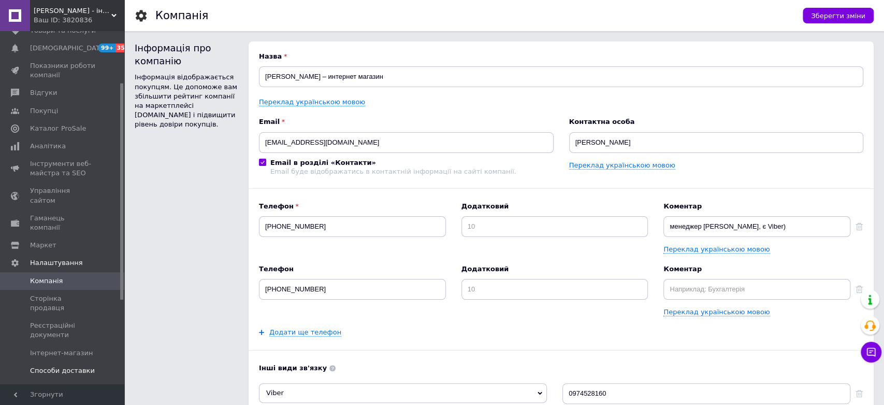
click at [72, 362] on link "Способи доставки" at bounding box center [63, 371] width 127 height 18
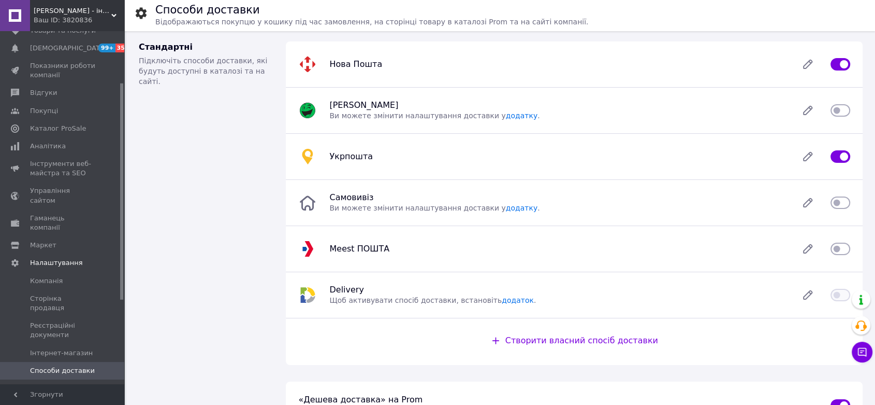
click at [78, 383] on span "Способи оплати" at bounding box center [58, 387] width 57 height 9
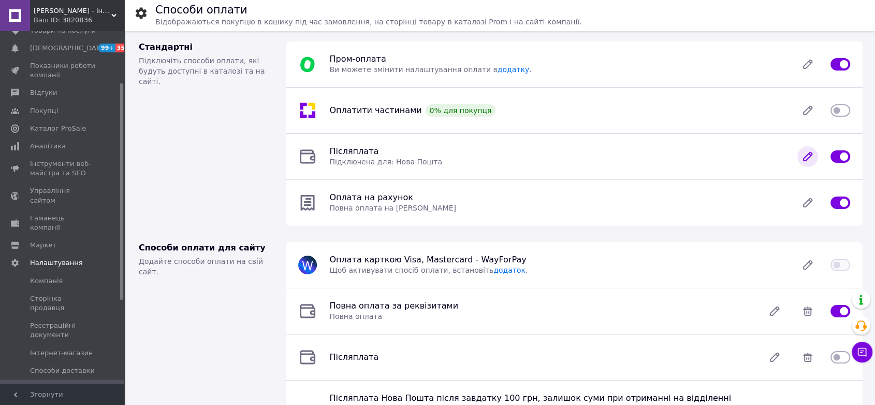
click at [813, 161] on icon at bounding box center [808, 156] width 21 height 21
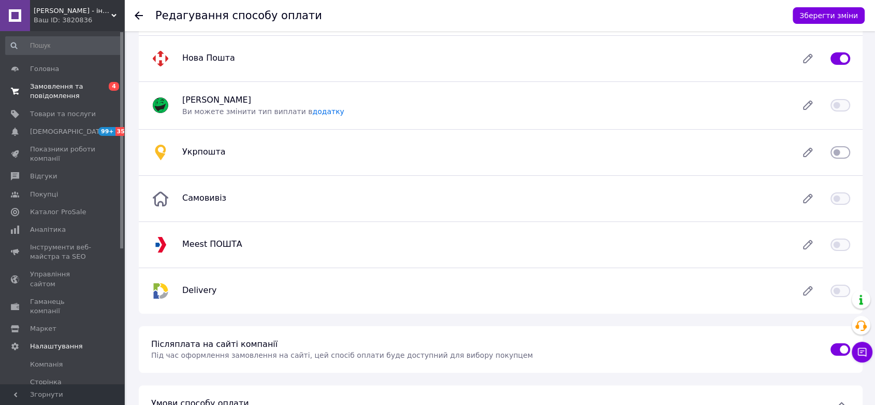
click at [58, 96] on span "Замовлення та повідомлення" at bounding box center [63, 91] width 66 height 19
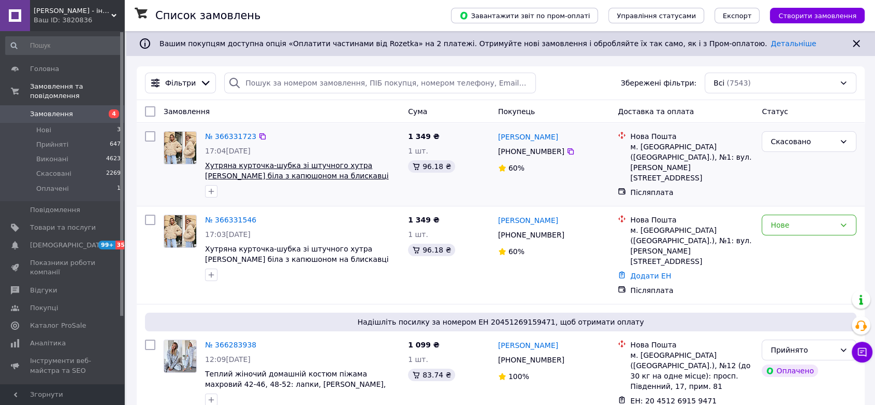
click at [210, 175] on span "Хутряна курточка-шубка зі штучного хутра [PERSON_NAME] біла з капюшоном на блис…" at bounding box center [296, 175] width 183 height 29
click at [69, 111] on link "Замовлення 4" at bounding box center [63, 114] width 127 height 18
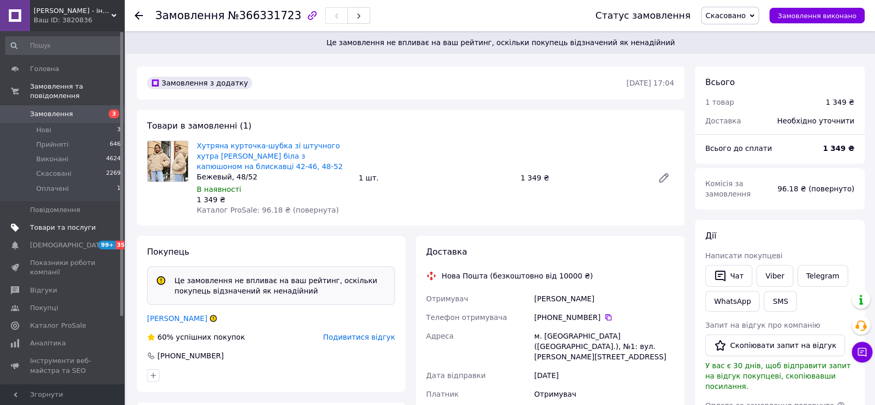
click at [69, 223] on span "Товари та послуги" at bounding box center [63, 227] width 66 height 9
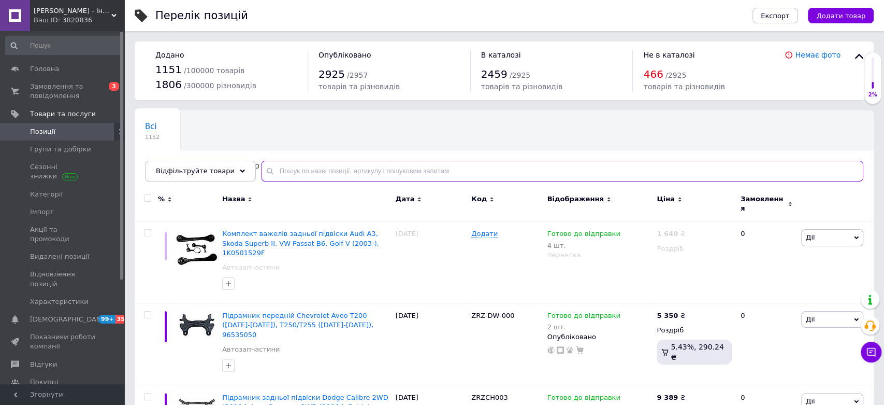
click at [327, 168] on input "text" at bounding box center [562, 171] width 602 height 21
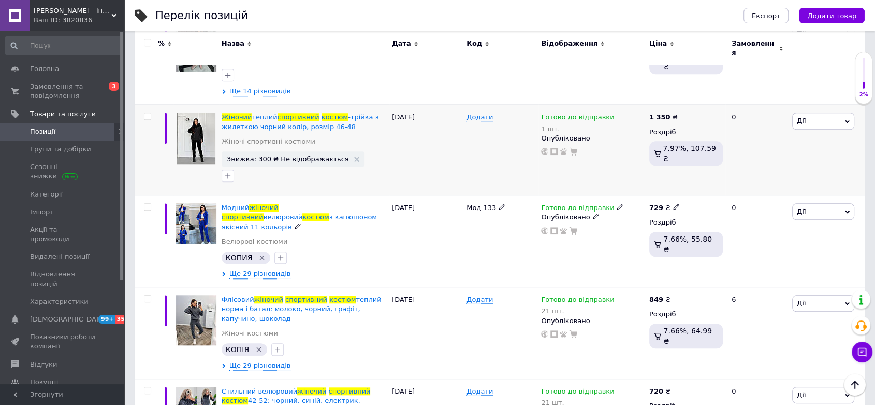
scroll to position [806, 0]
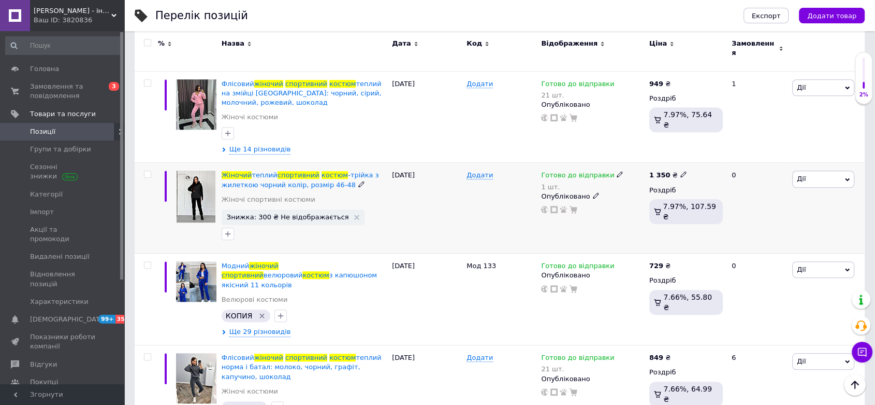
type input "спортивний жіночий костюм"
click at [681, 171] on use at bounding box center [684, 174] width 6 height 6
click at [702, 153] on input "1350" at bounding box center [730, 163] width 79 height 21
drag, startPoint x: 717, startPoint y: 127, endPoint x: 666, endPoint y: 125, distance: 51.4
click at [666, 126] on div "% Назва Дата Код Відображення Ціна Замовлення Велюровий жіночий спортивний кост…" at bounding box center [500, 399] width 730 height 2036
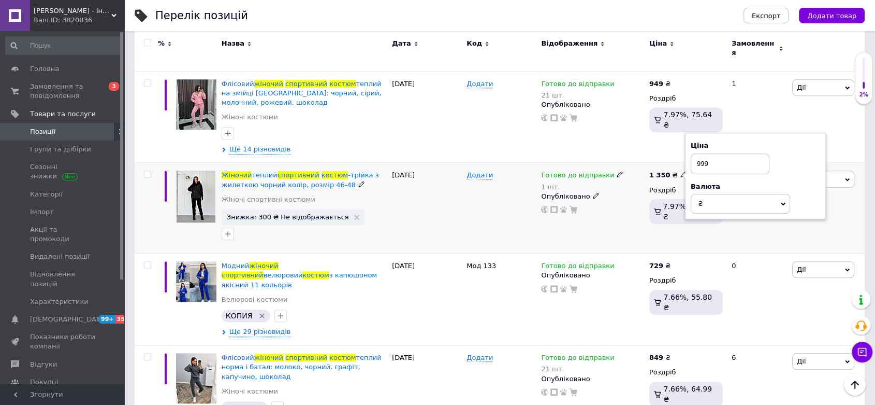
type input "999"
click at [561, 194] on div "Готово до відправки 1 шт. Опубліковано" at bounding box center [593, 208] width 108 height 91
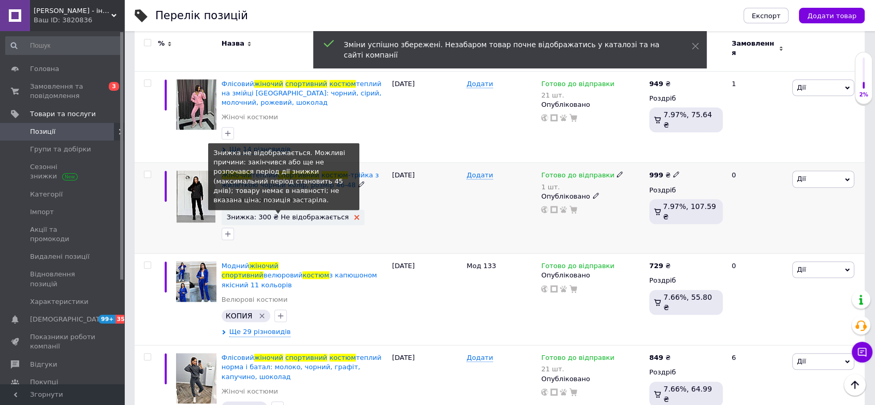
click at [338, 213] on span "Знижка: 300 ₴ Не відображається" at bounding box center [293, 216] width 133 height 7
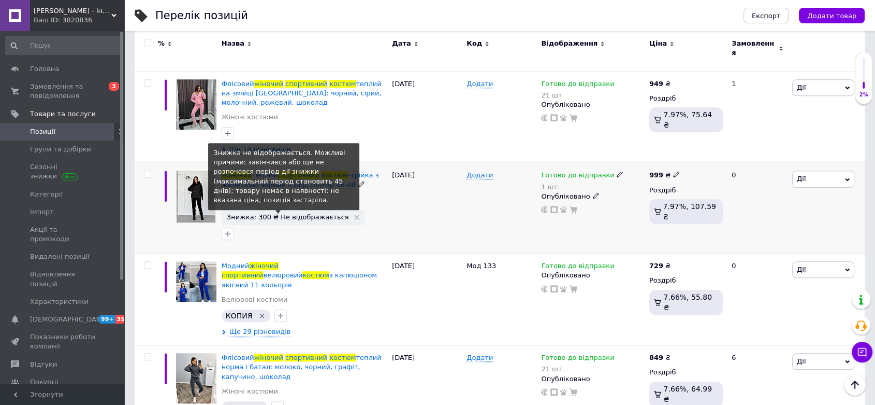
click at [334, 213] on span "Знижка: 300 ₴ Не відображається" at bounding box center [293, 216] width 133 height 7
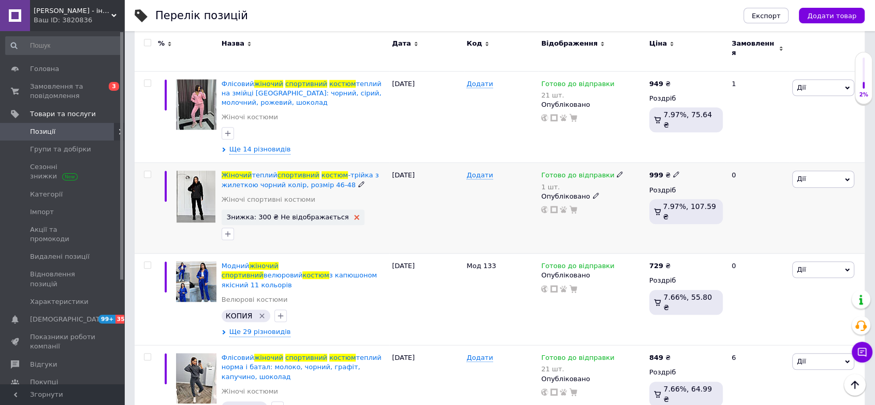
click at [354, 214] on use at bounding box center [356, 216] width 5 height 5
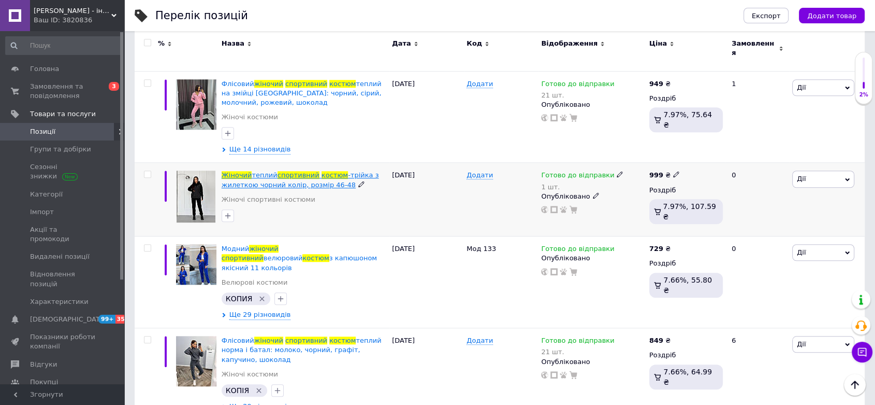
click at [260, 171] on span "теплий" at bounding box center [264, 175] width 25 height 8
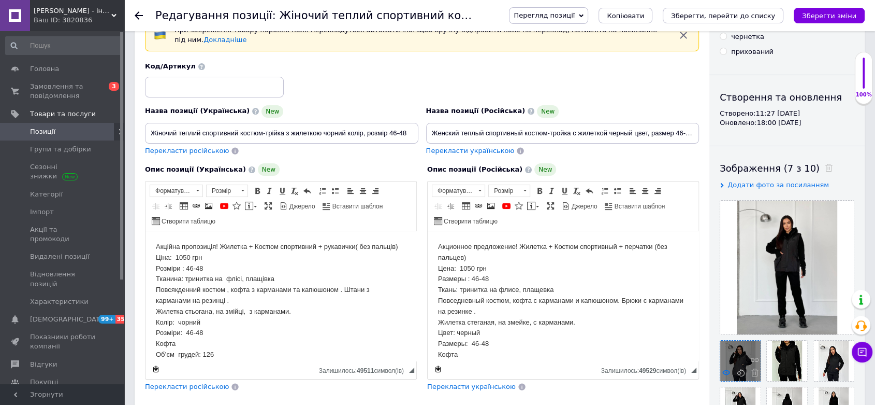
click at [723, 372] on use at bounding box center [727, 371] width 8 height 5
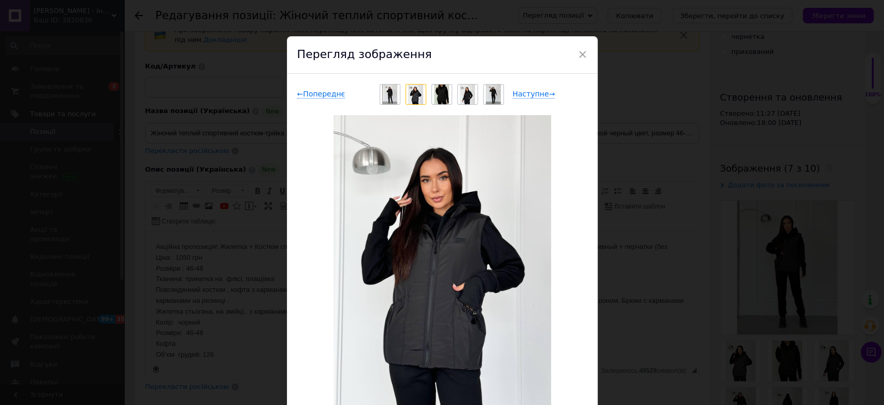
click at [461, 87] on img at bounding box center [467, 94] width 15 height 20
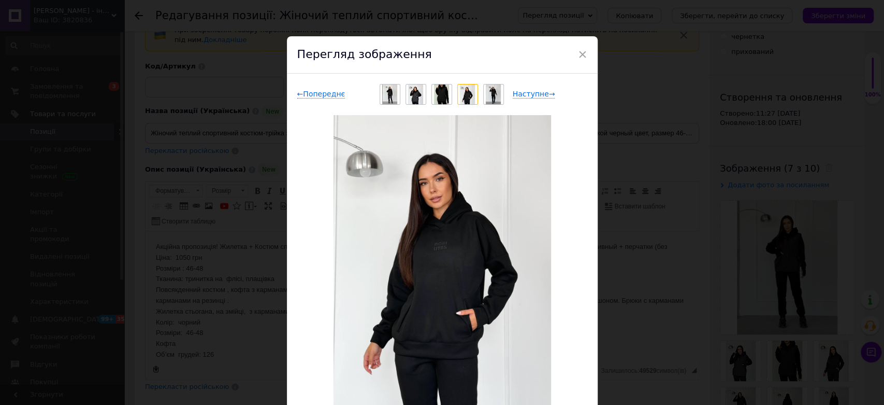
click at [438, 94] on img at bounding box center [441, 94] width 15 height 20
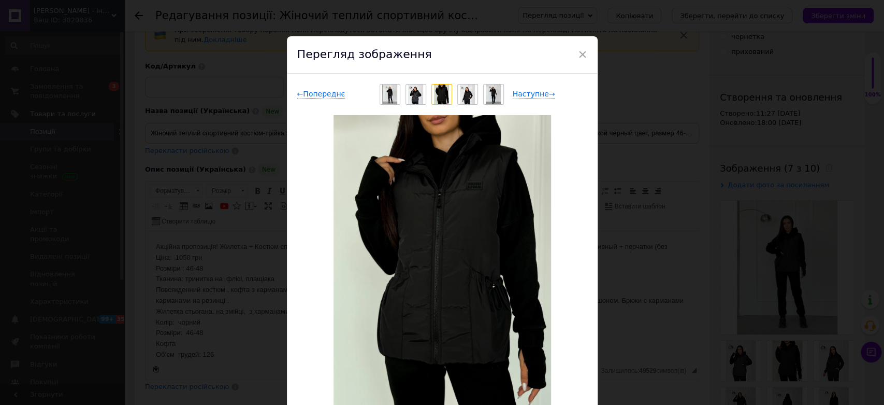
click at [493, 94] on img at bounding box center [493, 94] width 15 height 20
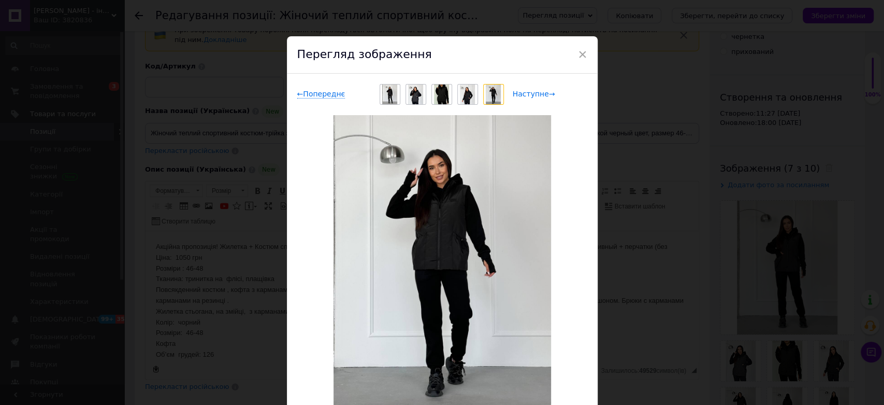
click at [513, 97] on span "Наступне →" at bounding box center [534, 94] width 42 height 9
